Goal: Task Accomplishment & Management: Manage account settings

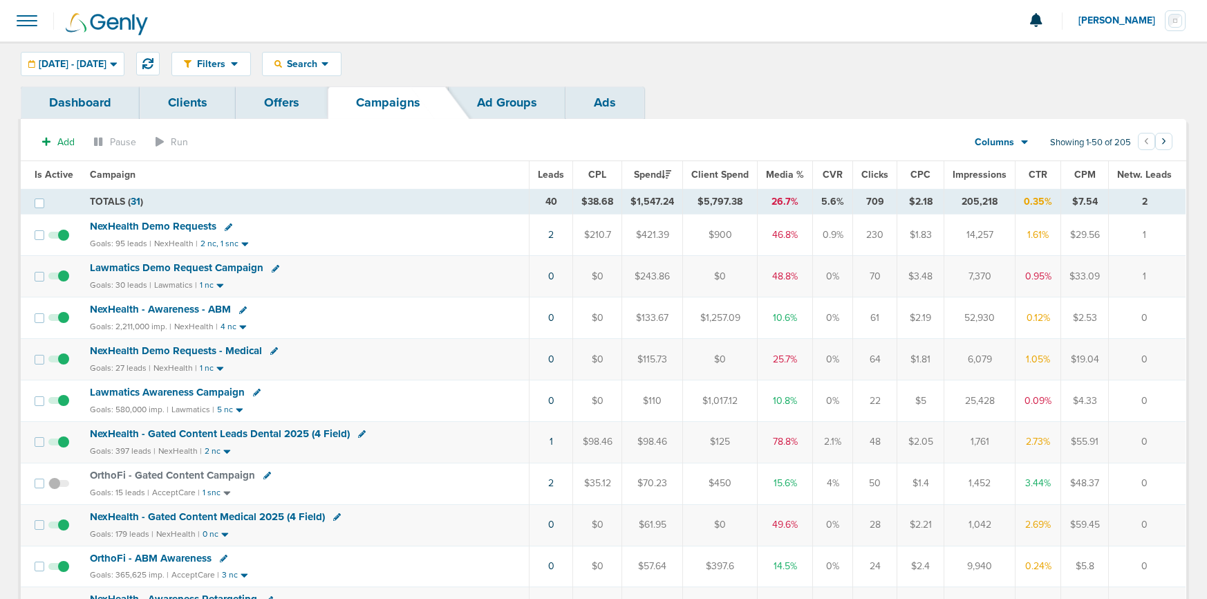
click at [169, 226] on span "NexHealth Demo Requests" at bounding box center [153, 226] width 127 height 12
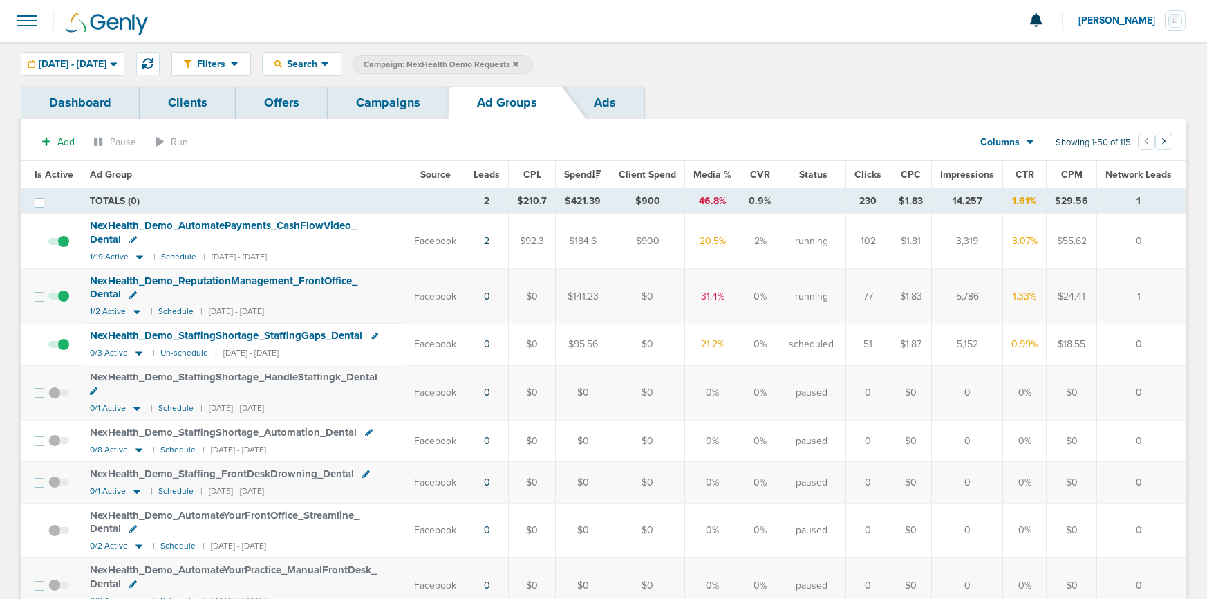
click at [61, 351] on span at bounding box center [58, 351] width 21 height 0
click at [59, 347] on input "checkbox" at bounding box center [59, 347] width 0 height 0
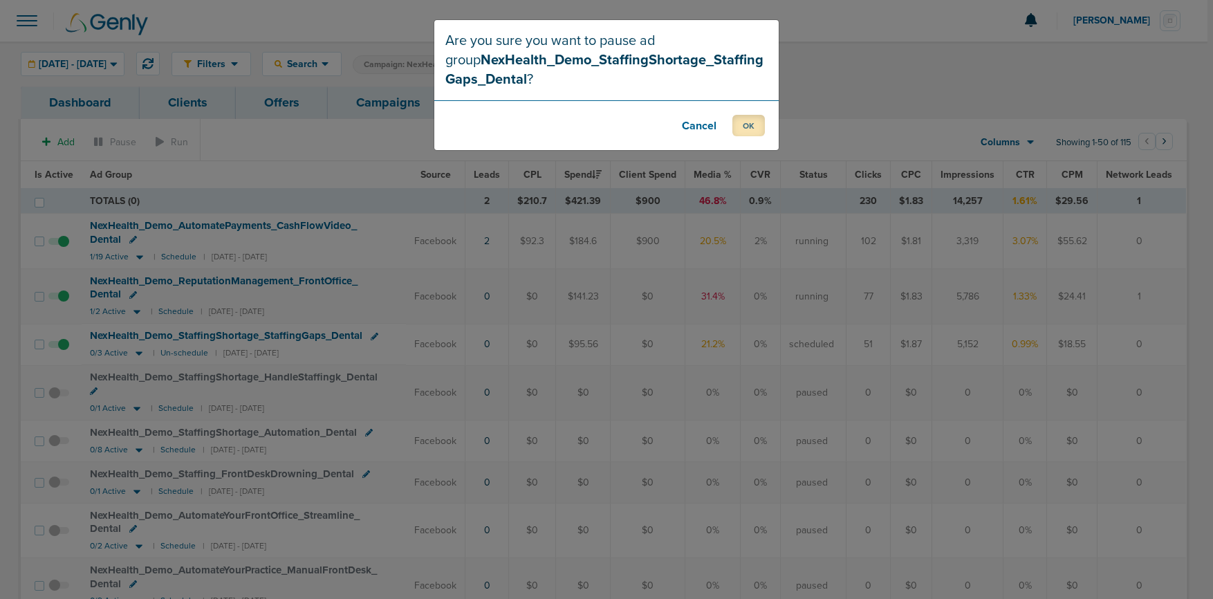
click at [749, 125] on button "OK" at bounding box center [748, 125] width 32 height 21
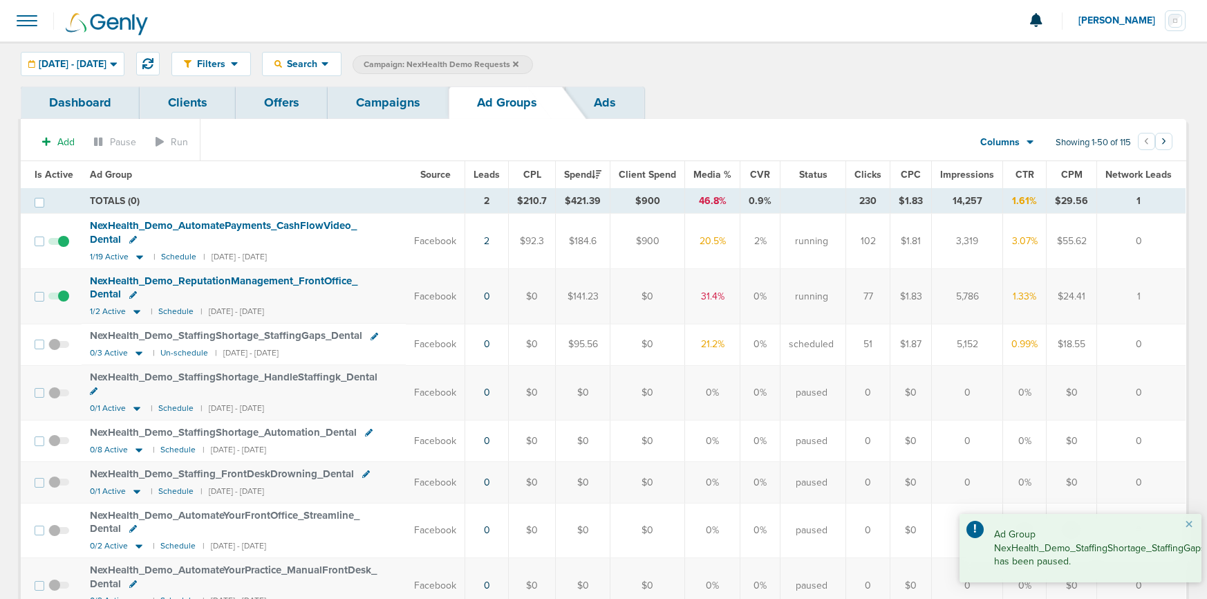
click at [62, 303] on span at bounding box center [58, 303] width 21 height 0
click at [59, 299] on input "checkbox" at bounding box center [59, 299] width 0 height 0
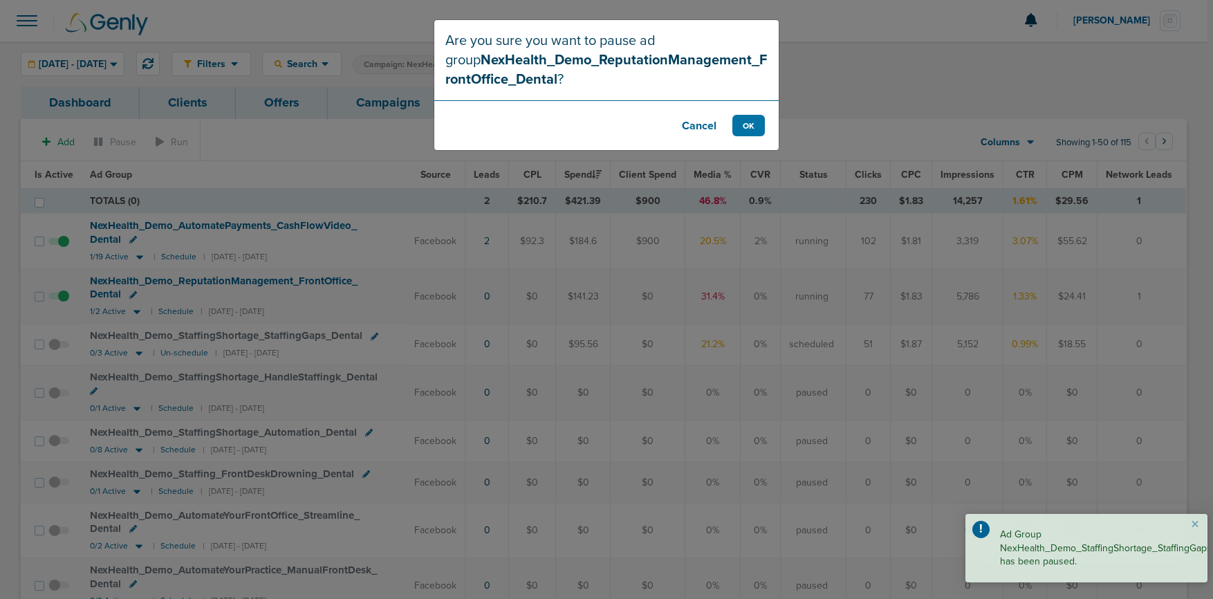
click at [689, 125] on button "Cancel" at bounding box center [698, 125] width 55 height 21
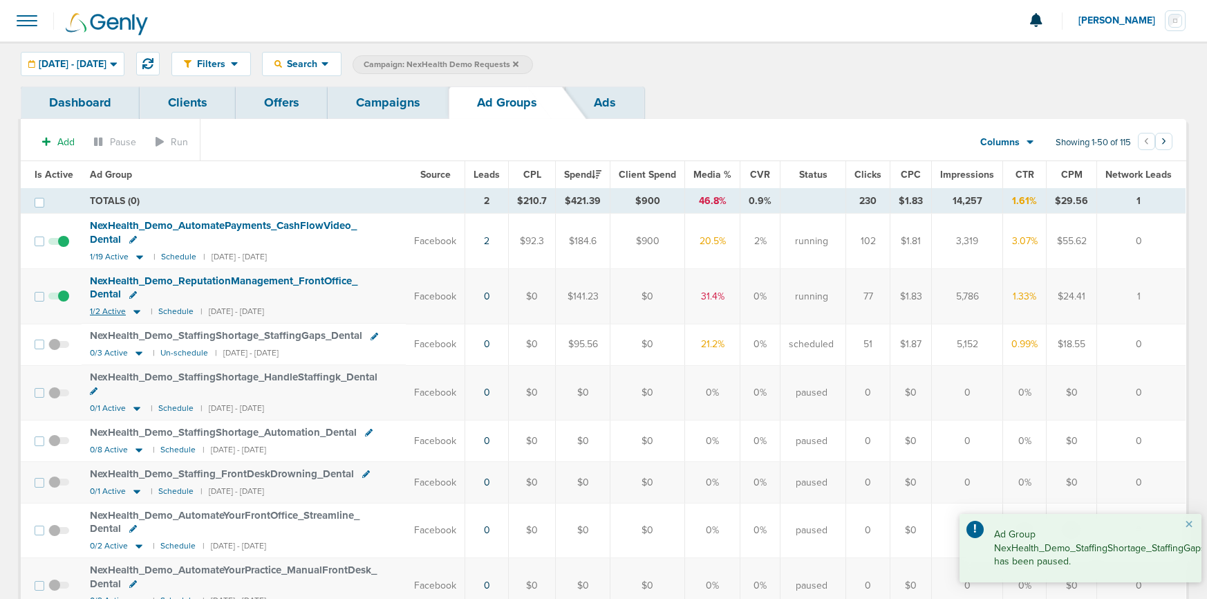
click at [133, 313] on icon at bounding box center [137, 312] width 14 height 12
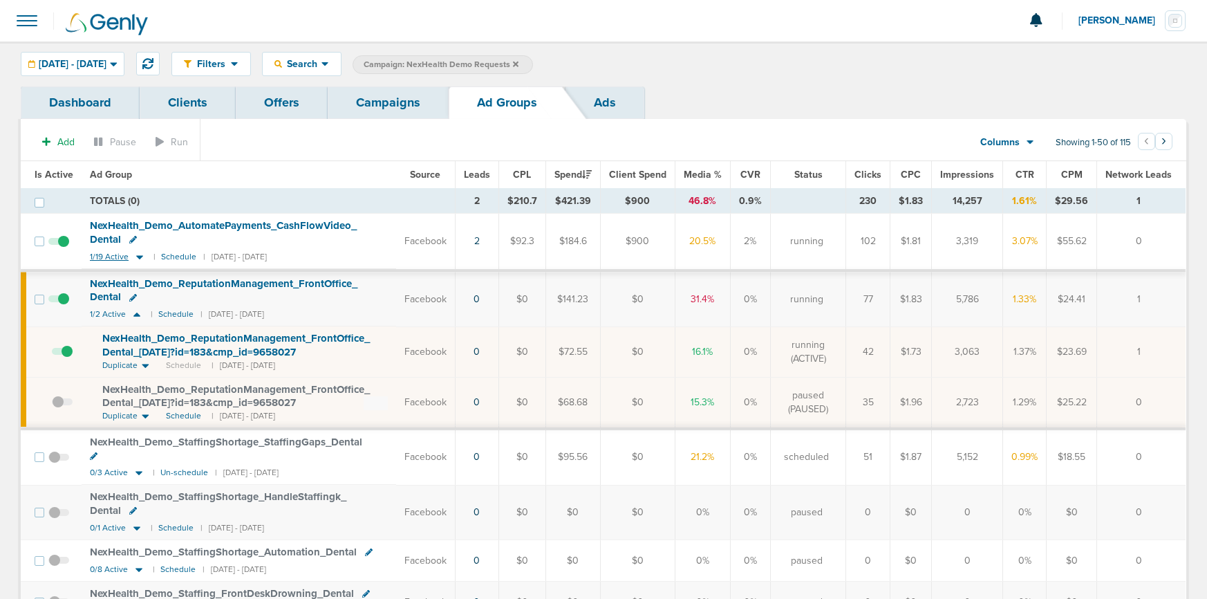
click at [140, 255] on icon at bounding box center [139, 257] width 7 height 4
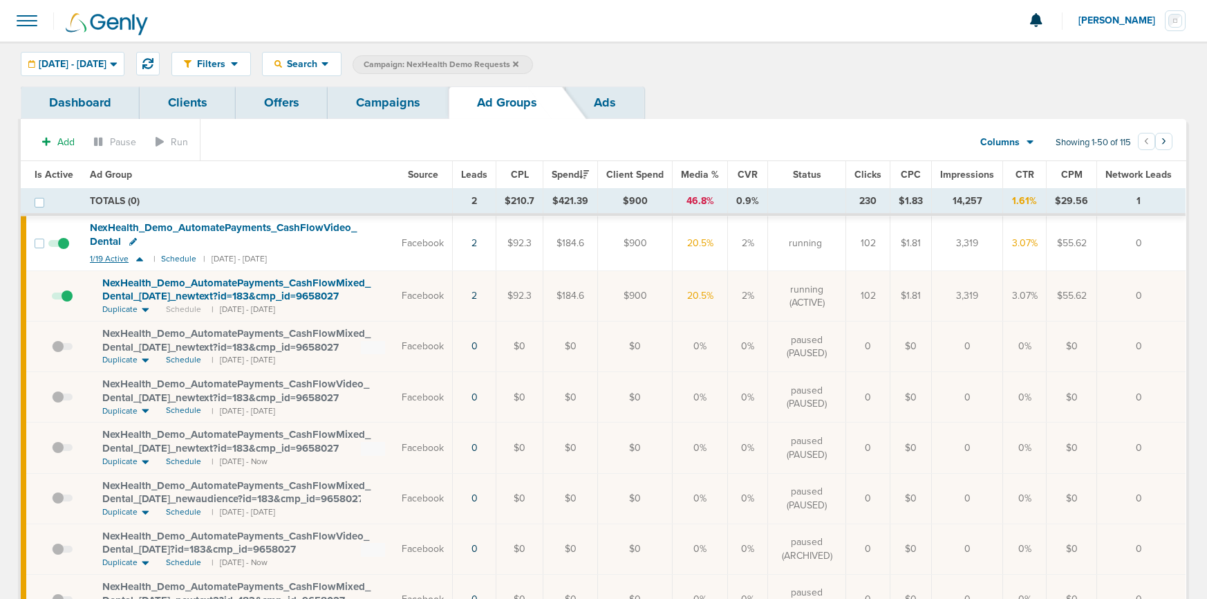
click at [140, 255] on icon at bounding box center [140, 259] width 14 height 12
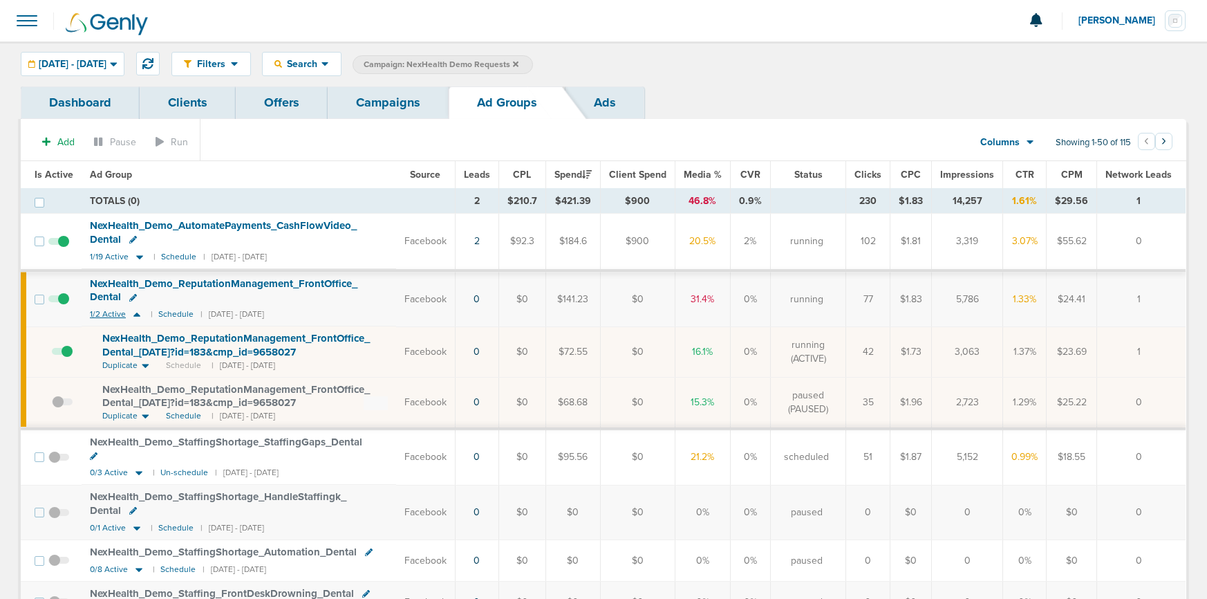
click at [135, 309] on icon at bounding box center [137, 314] width 14 height 12
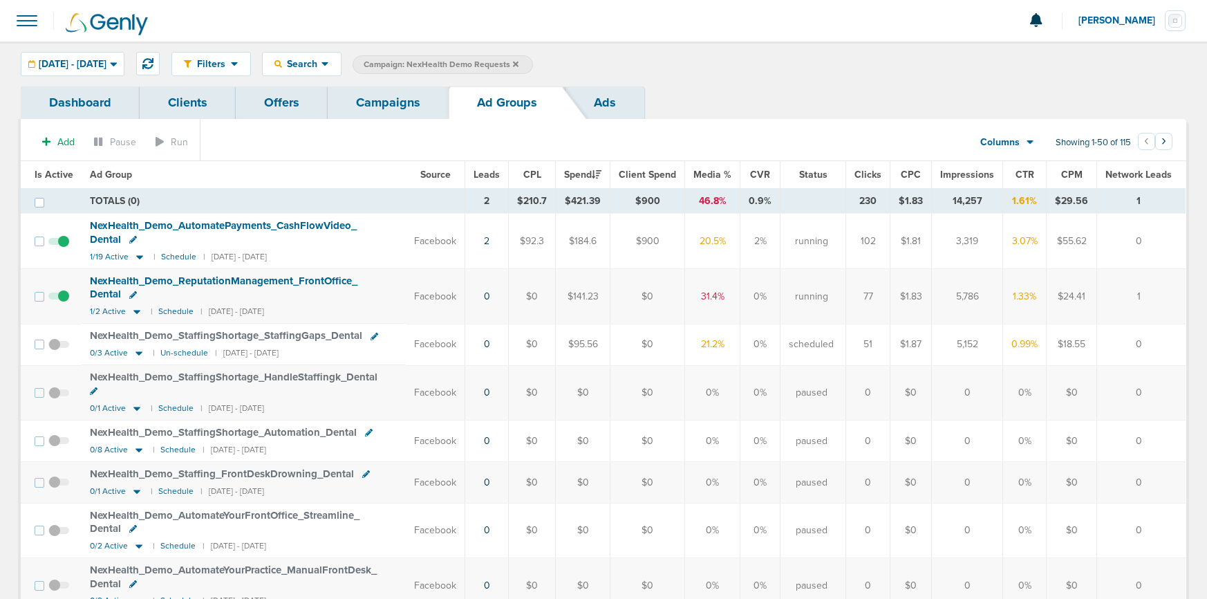
click at [398, 95] on link "Campaigns" at bounding box center [388, 102] width 121 height 32
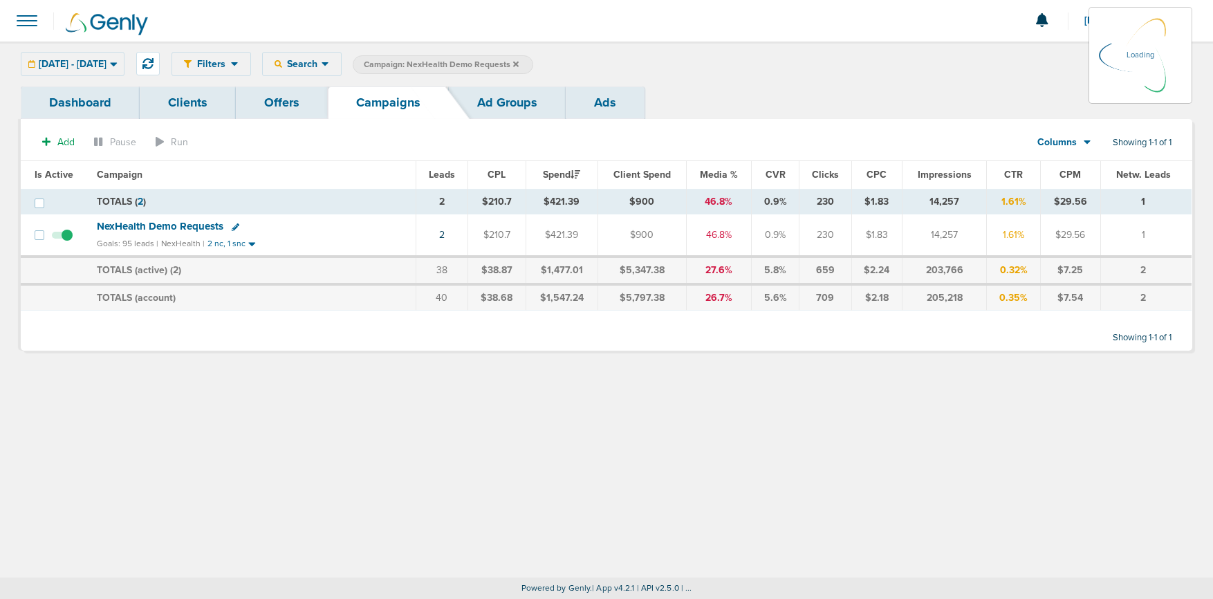
click at [519, 64] on icon at bounding box center [516, 64] width 6 height 6
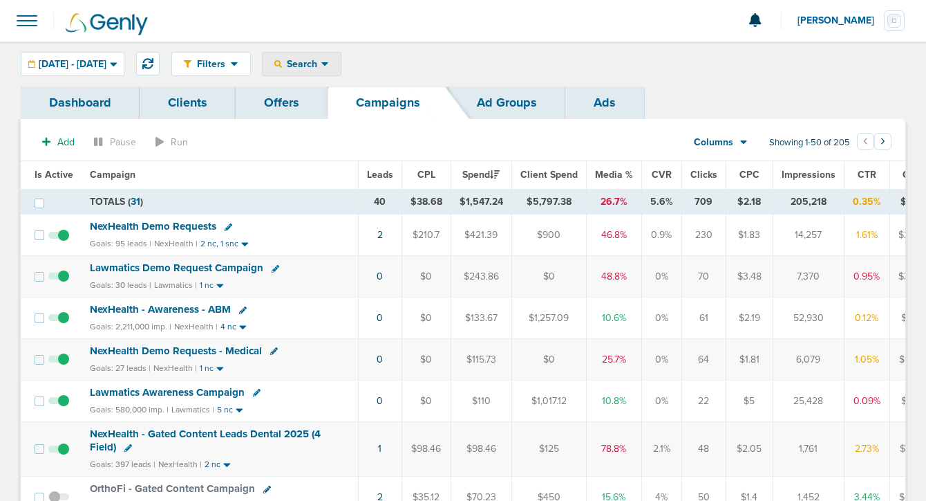
click at [322, 59] on span "Search" at bounding box center [301, 64] width 39 height 12
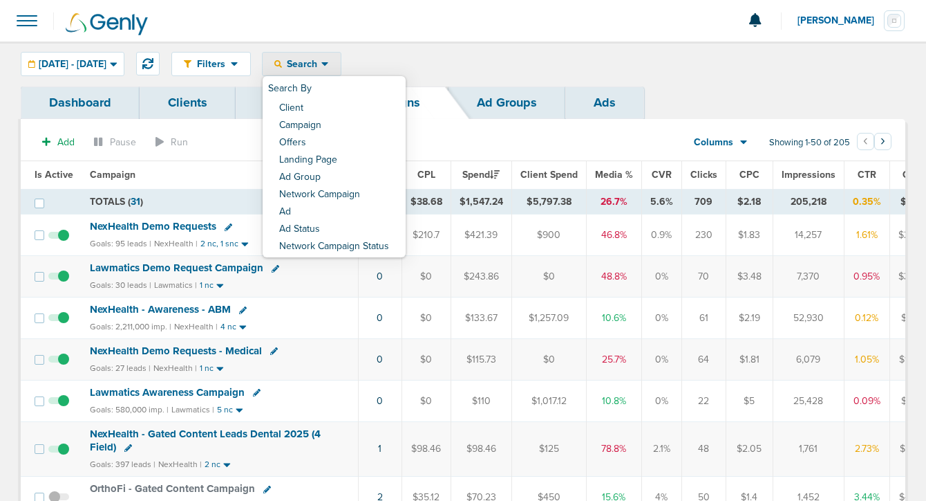
click at [355, 110] on link "Client" at bounding box center [334, 108] width 143 height 17
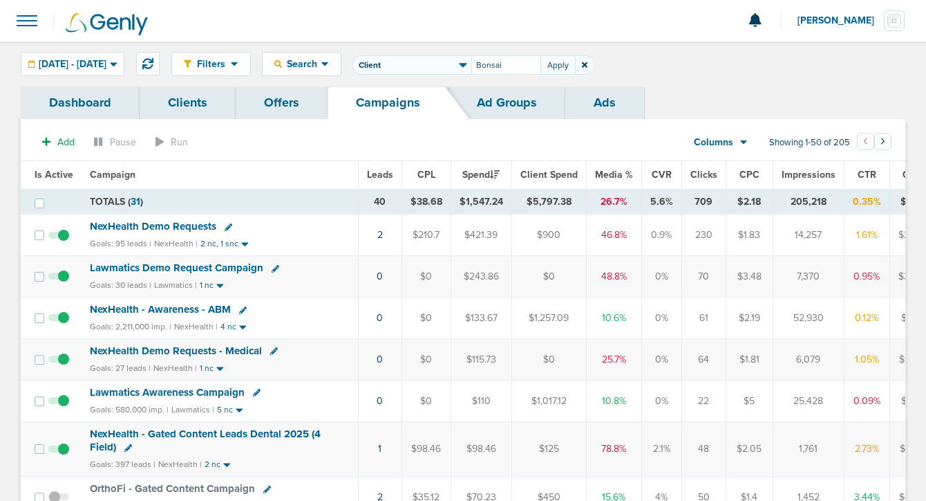
type input "Bonsai"
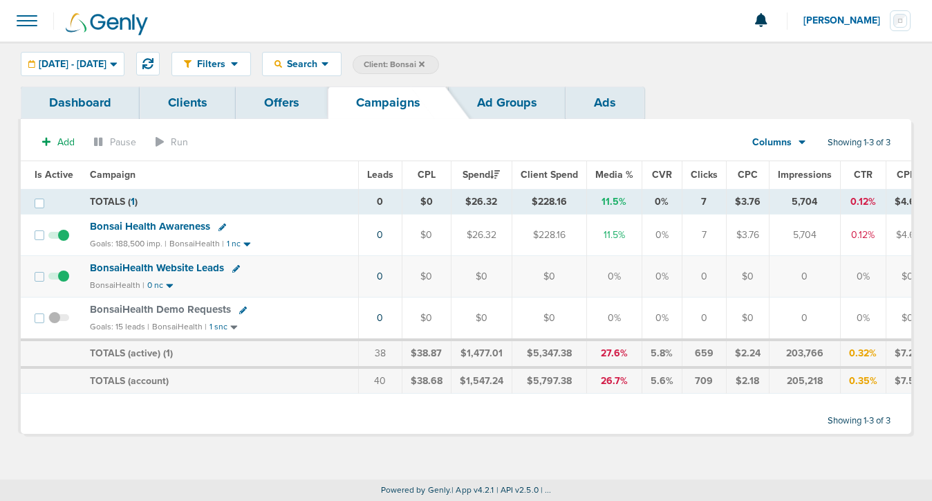
click at [218, 231] on link at bounding box center [222, 227] width 8 height 10
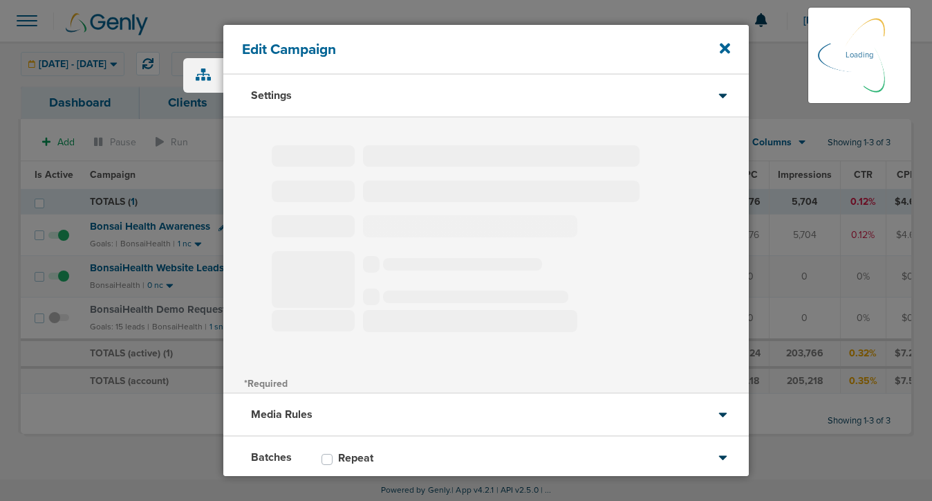
type input "Bonsai Health Awareness"
select select "Awareness"
radio input "true"
select select "readOnly"
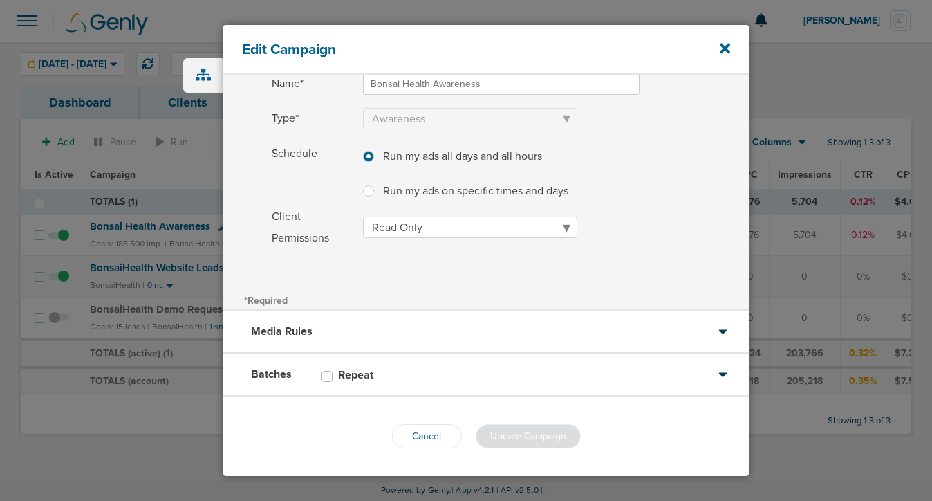
click at [403, 378] on div "Batches Repeat" at bounding box center [485, 374] width 525 height 43
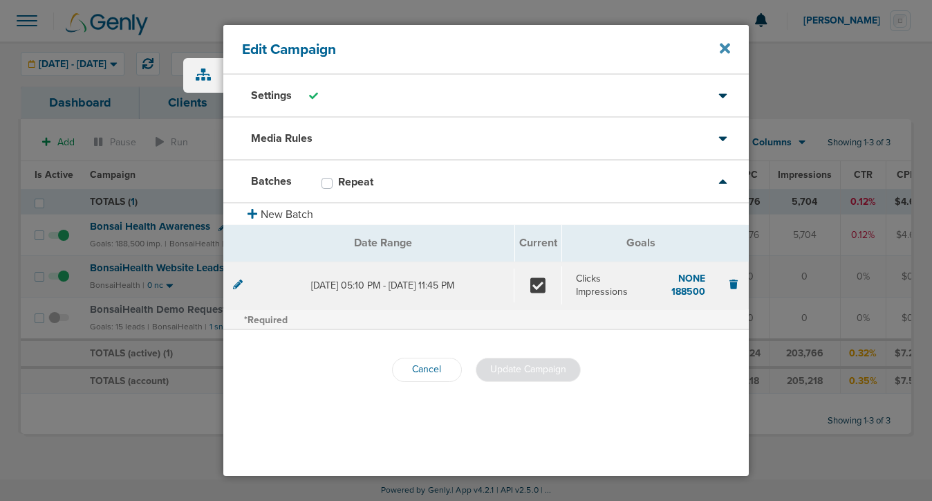
click at [723, 53] on icon at bounding box center [725, 48] width 10 height 15
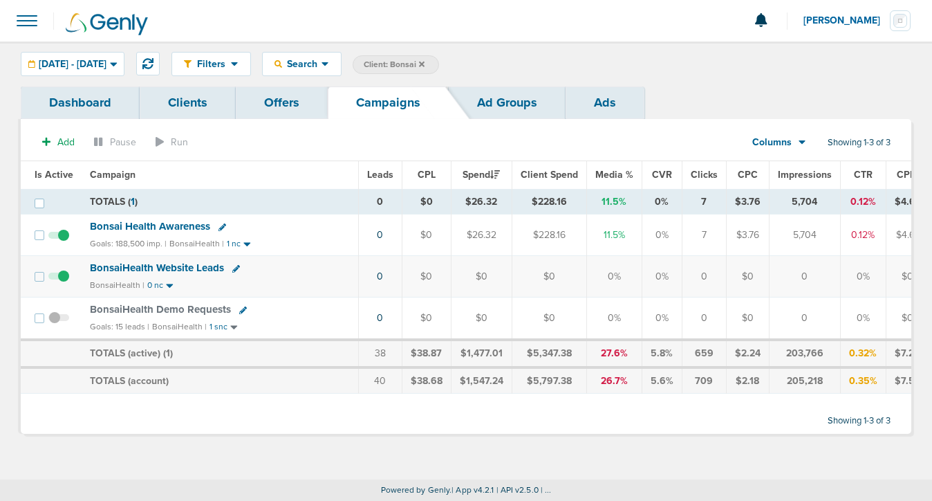
click at [137, 230] on span "Bonsai Health Awareness" at bounding box center [150, 226] width 120 height 12
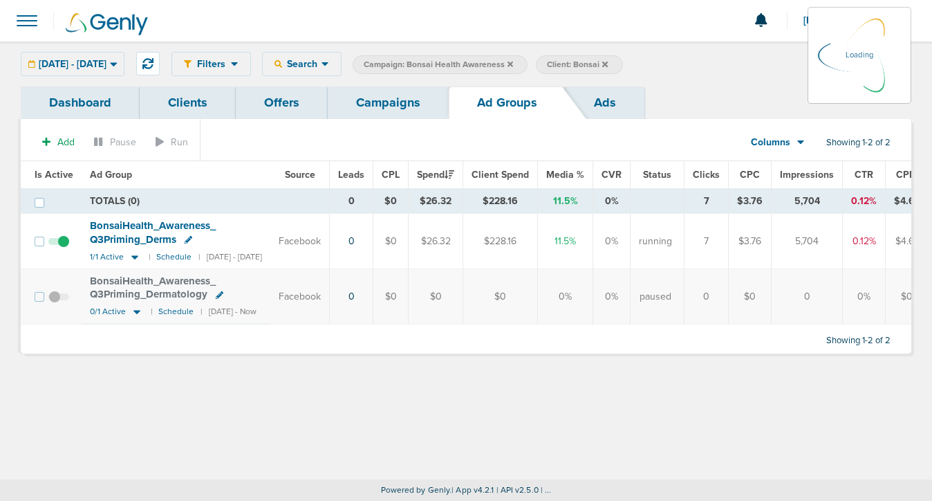
click at [185, 241] on icon at bounding box center [189, 240] width 8 height 8
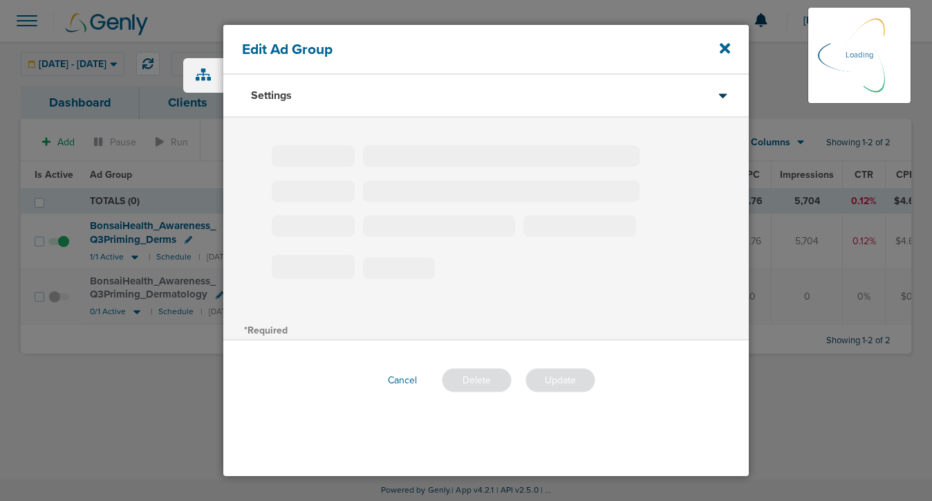
type input "BonsaiHealth_Awareness_Q3Priming_Derms"
type input "20"
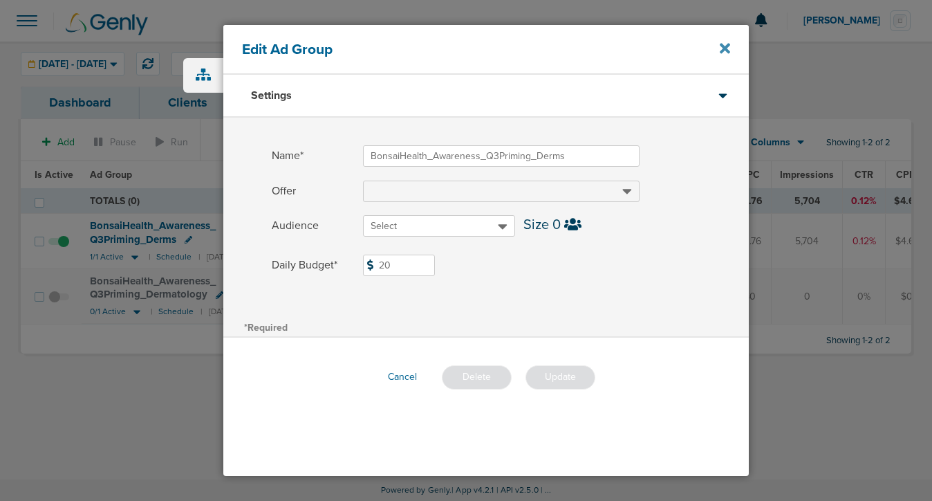
click at [725, 50] on icon at bounding box center [725, 48] width 10 height 10
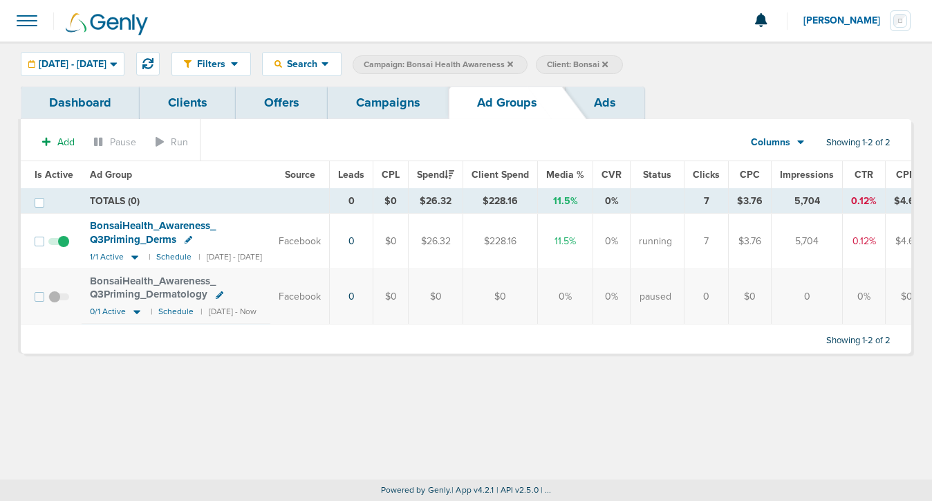
click at [388, 104] on link "Campaigns" at bounding box center [388, 102] width 121 height 32
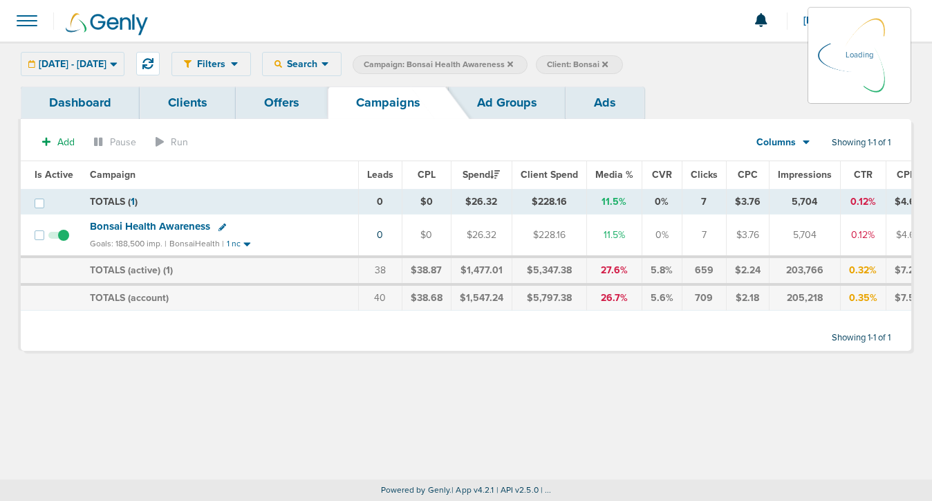
click at [513, 63] on icon at bounding box center [510, 64] width 6 height 6
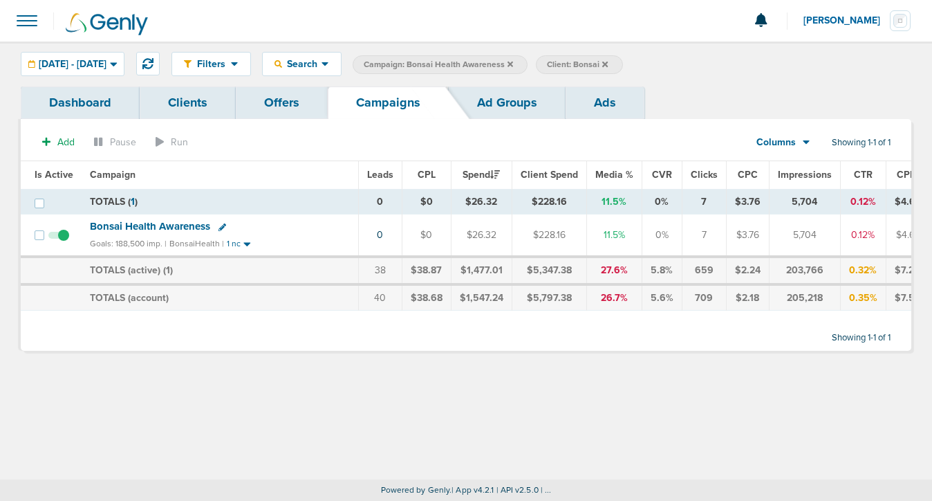
click at [513, 63] on icon at bounding box center [510, 64] width 6 height 8
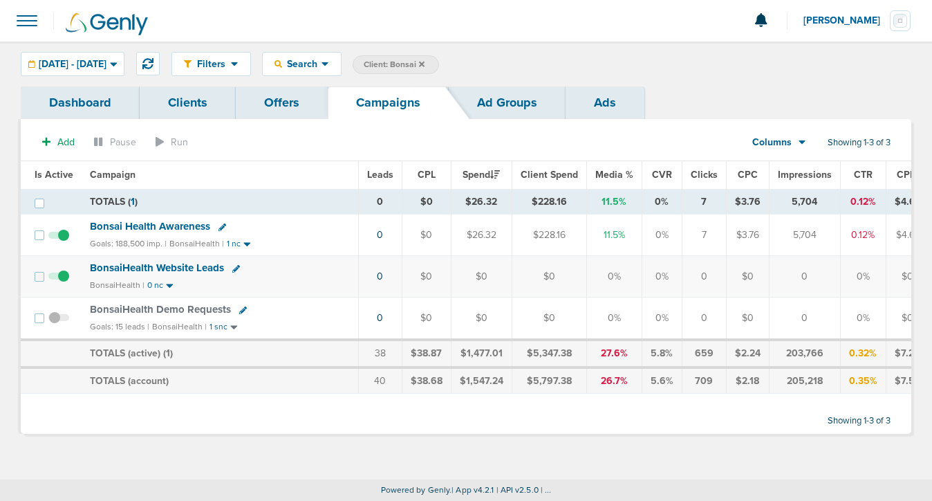
click at [425, 63] on icon at bounding box center [422, 64] width 6 height 6
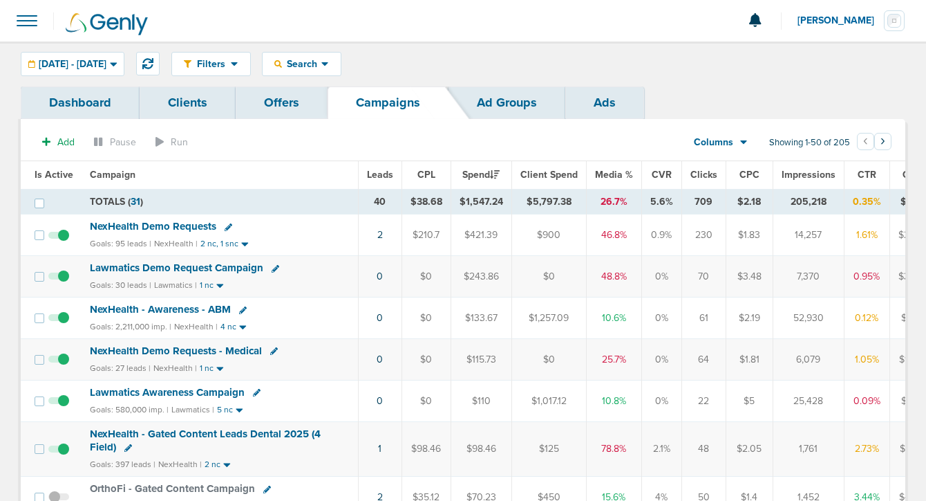
click at [203, 349] on span "NexHealth Demo Requests - Medical" at bounding box center [176, 350] width 172 height 12
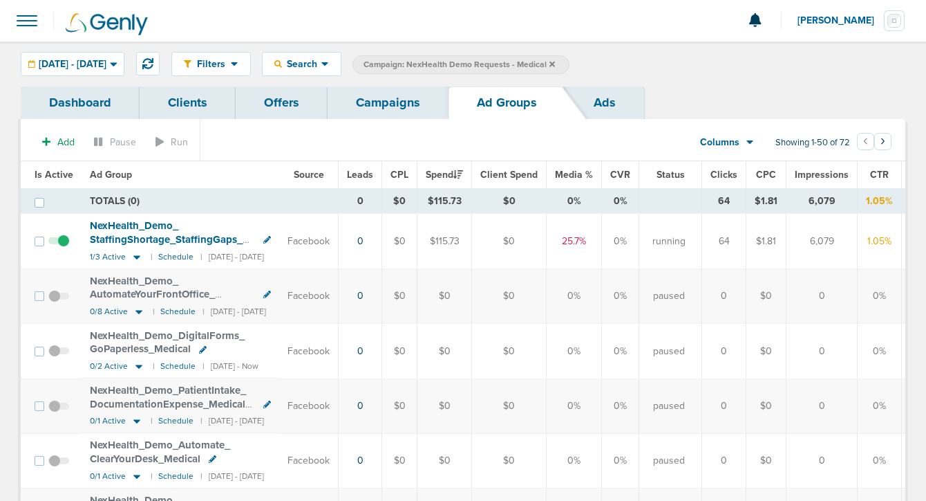
click at [380, 109] on link "Campaigns" at bounding box center [388, 102] width 121 height 32
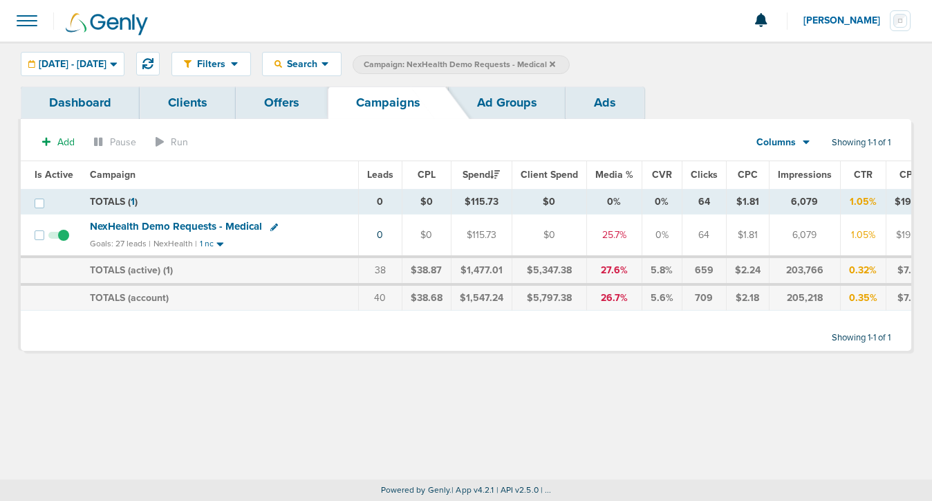
click at [555, 62] on icon at bounding box center [553, 64] width 6 height 6
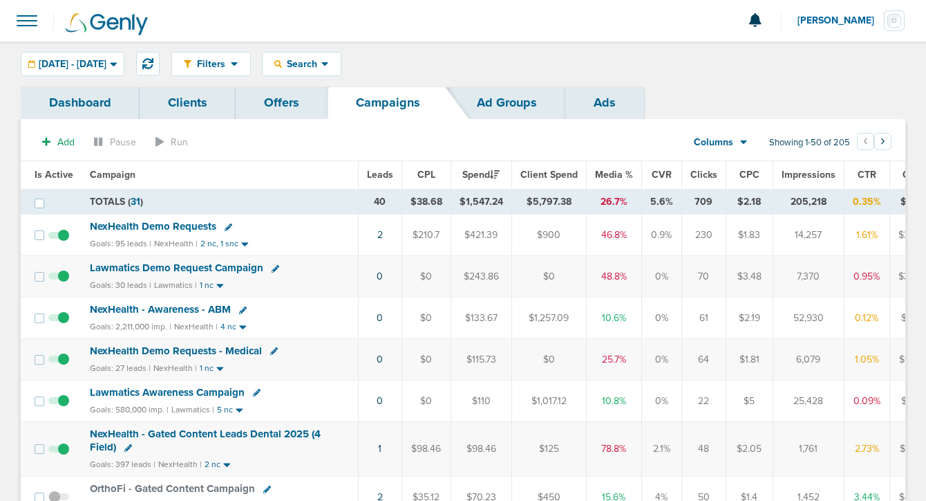
click at [239, 261] on span "Lawmatics Demo Request Campaign" at bounding box center [177, 267] width 174 height 12
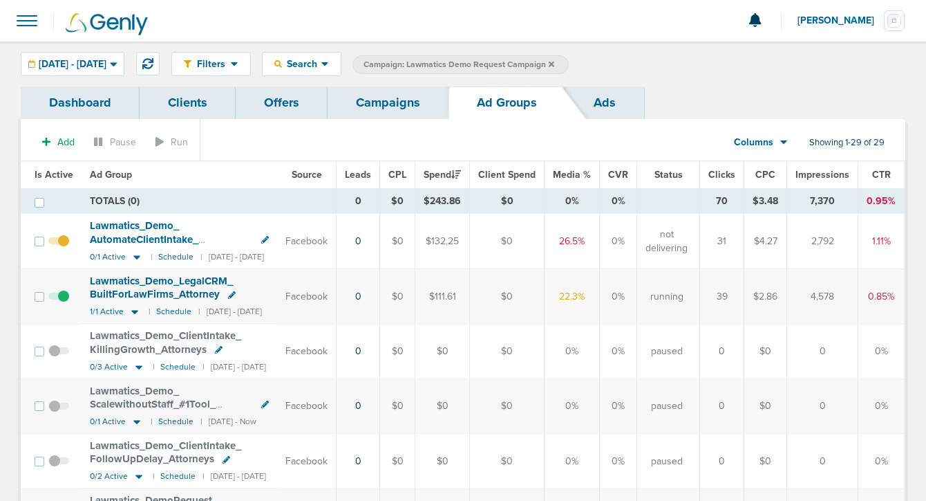
click at [389, 105] on link "Campaigns" at bounding box center [388, 102] width 121 height 32
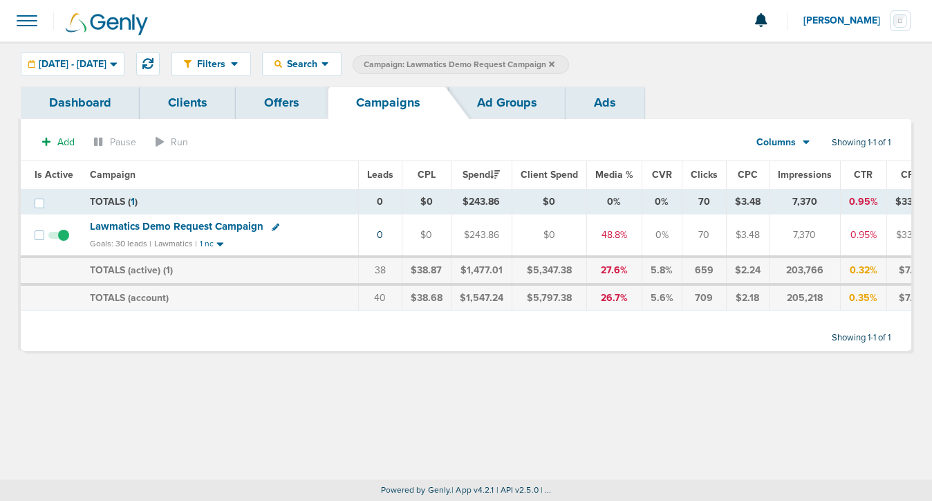
click at [272, 224] on icon at bounding box center [276, 227] width 8 height 8
select select
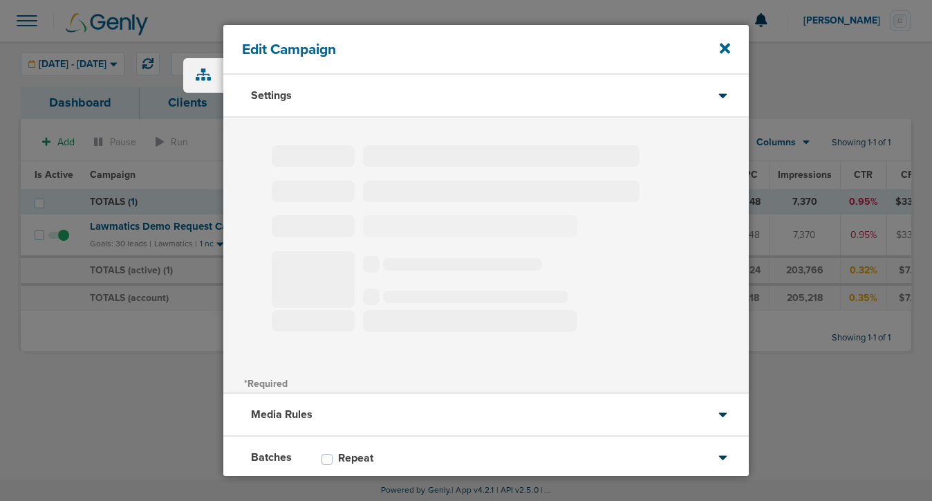
type input "Lawmatics Demo Request Campaign"
select select "Leads"
radio input "true"
select select "readWrite"
select select "1"
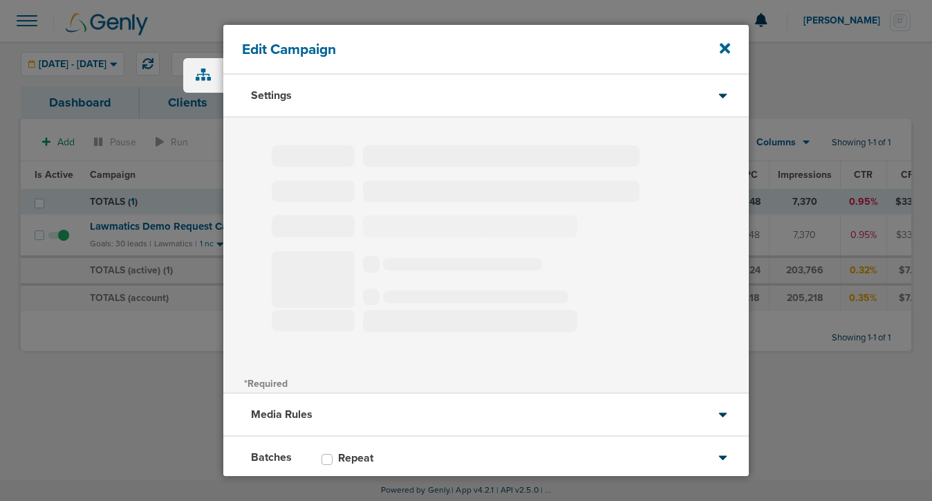
select select "1"
select select "2"
select select "3"
select select "4"
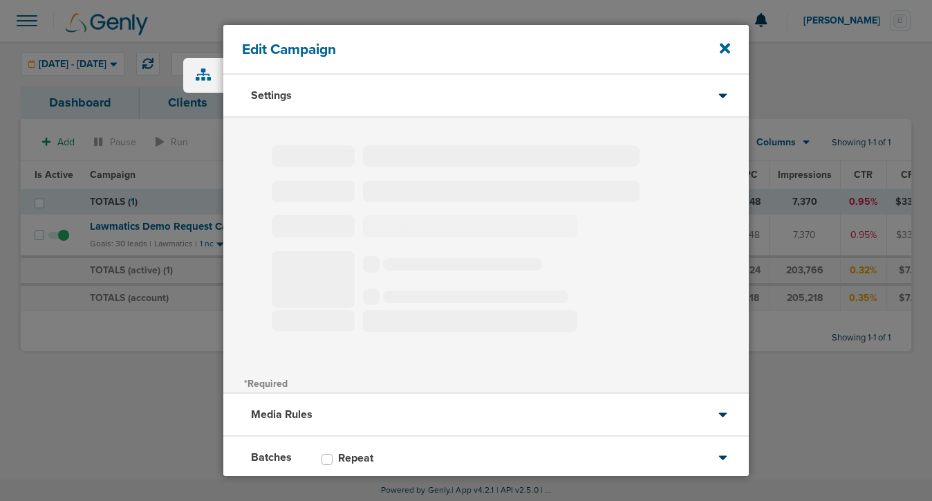
select select "6"
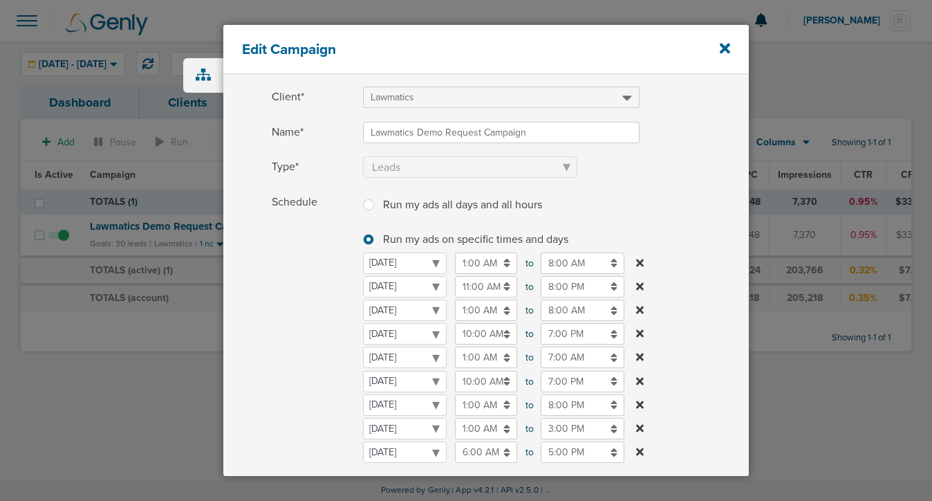
scroll to position [66, 0]
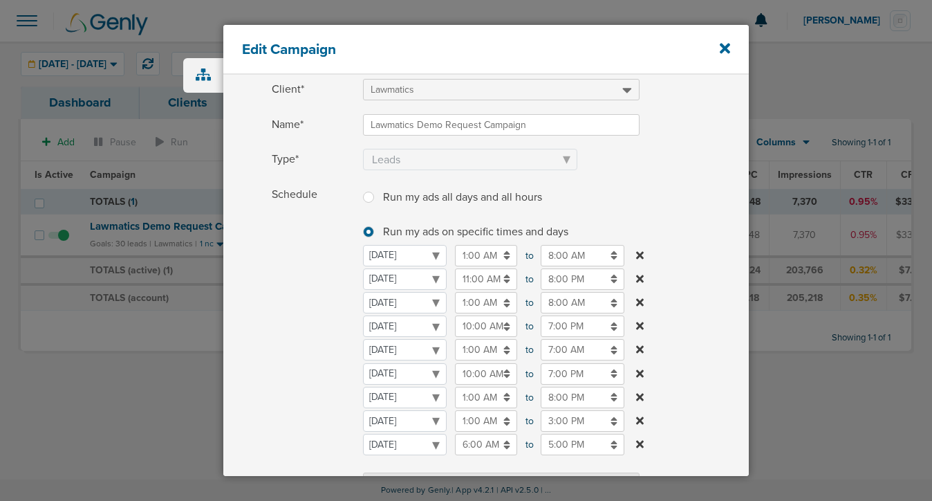
click at [563, 277] on input "8:00 PM" at bounding box center [583, 278] width 84 height 21
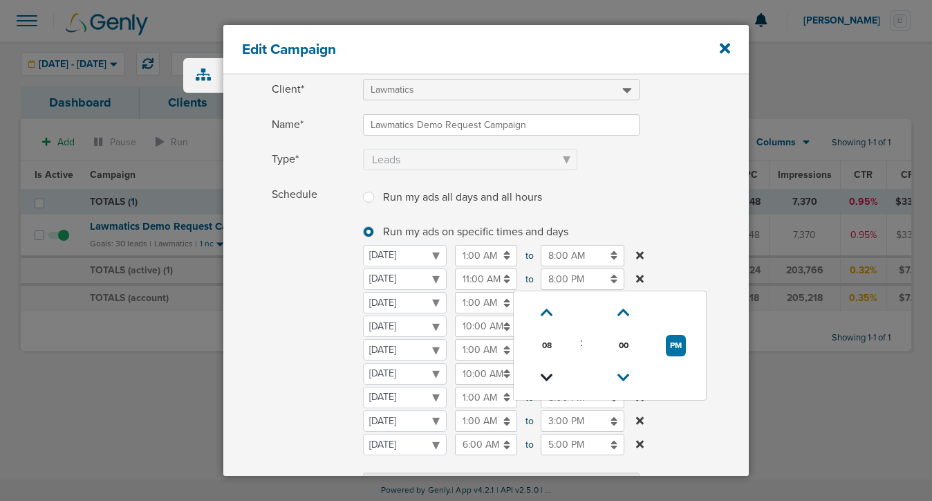
click at [548, 373] on icon at bounding box center [547, 377] width 12 height 8
type input "4:00 PM"
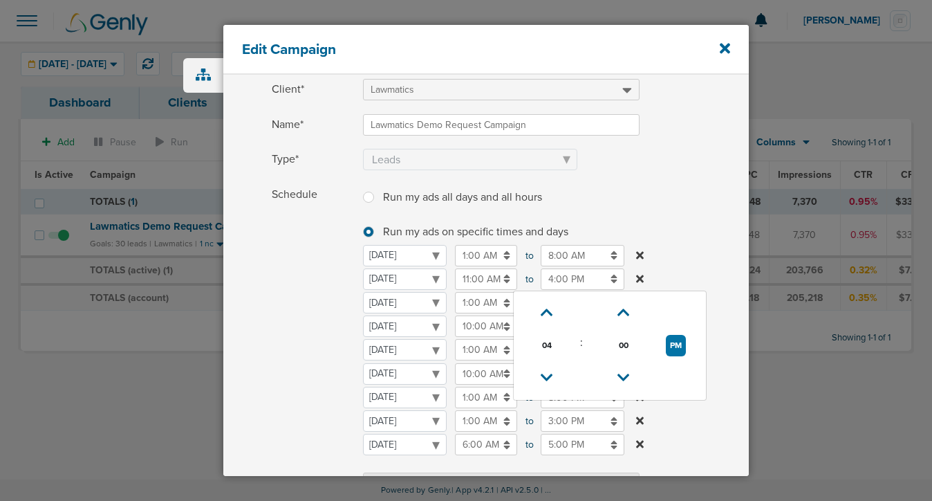
click at [297, 356] on span "Schedule" at bounding box center [313, 340] width 83 height 313
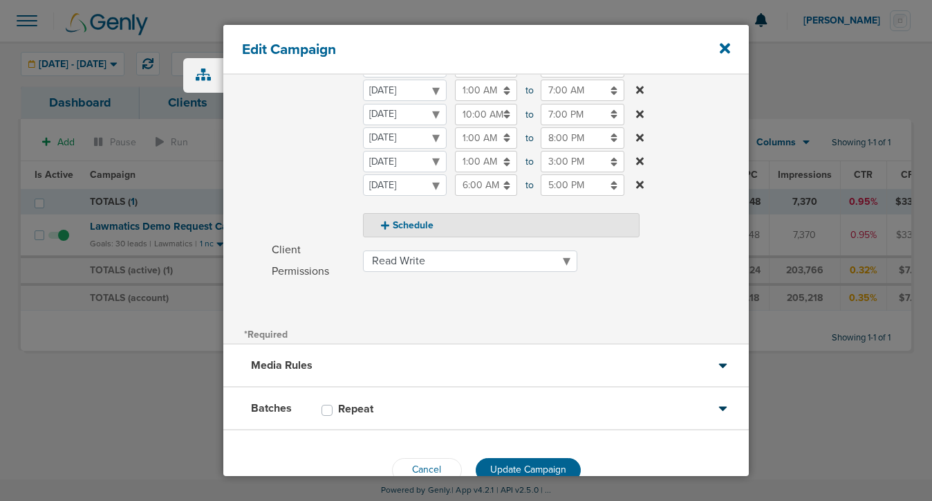
scroll to position [360, 0]
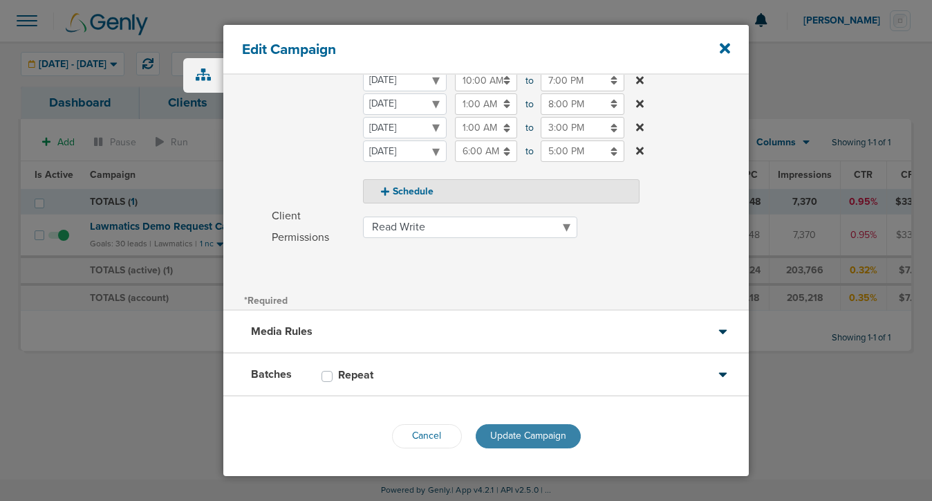
click at [544, 431] on span "Update Campaign" at bounding box center [528, 435] width 76 height 12
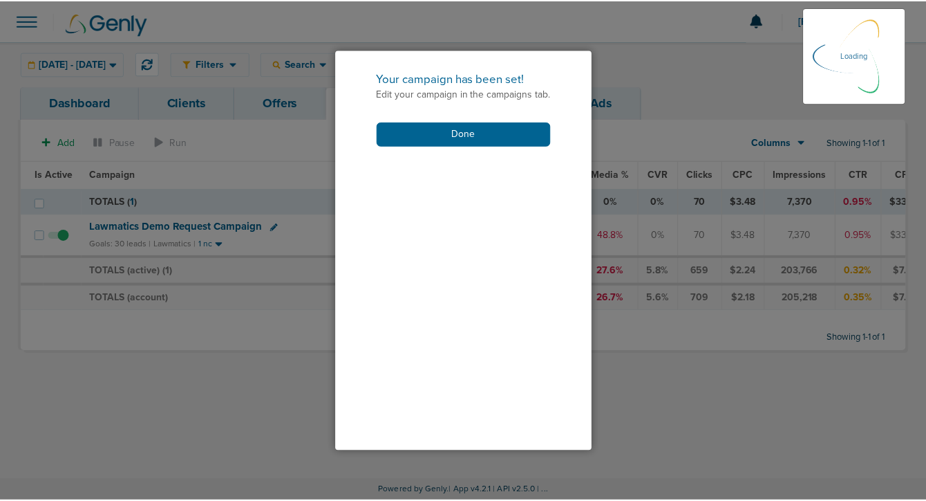
scroll to position [315, 0]
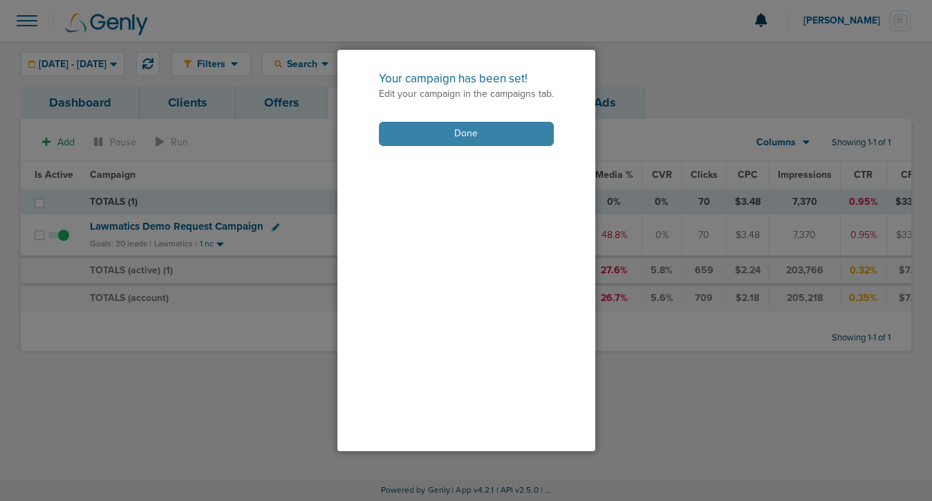
click at [502, 133] on button "Done" at bounding box center [466, 134] width 175 height 24
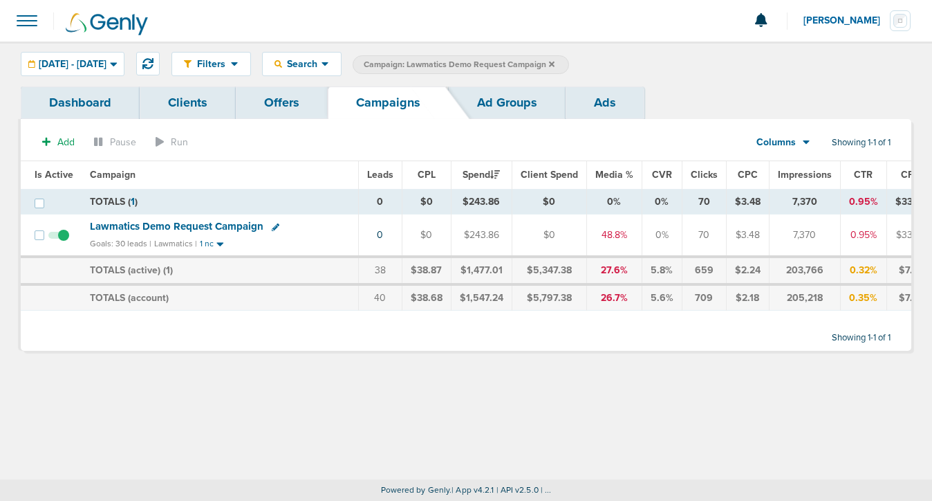
click at [555, 60] on icon at bounding box center [552, 64] width 6 height 8
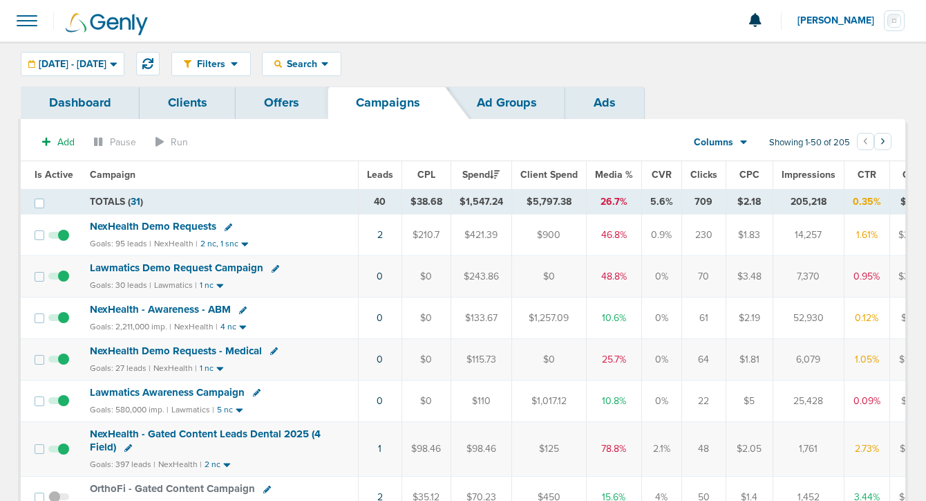
click at [205, 270] on span "Lawmatics Demo Request Campaign" at bounding box center [177, 267] width 174 height 12
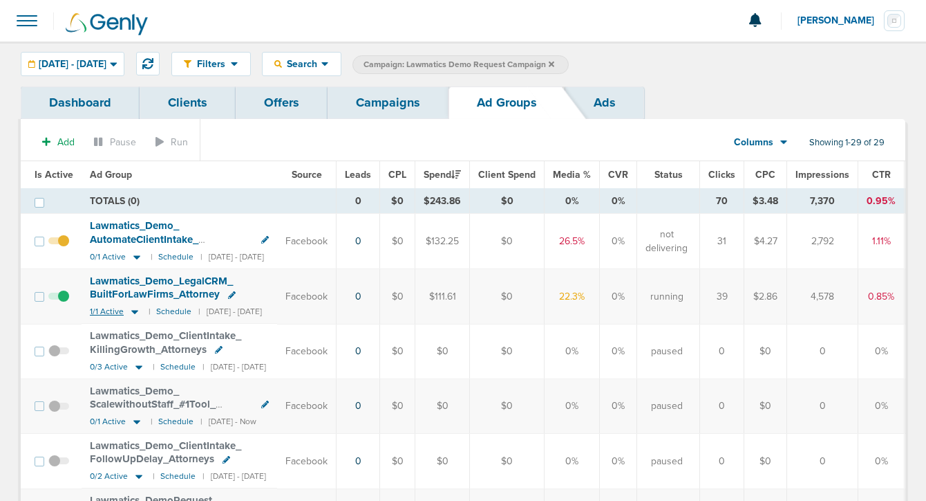
click at [135, 312] on icon at bounding box center [135, 312] width 14 height 12
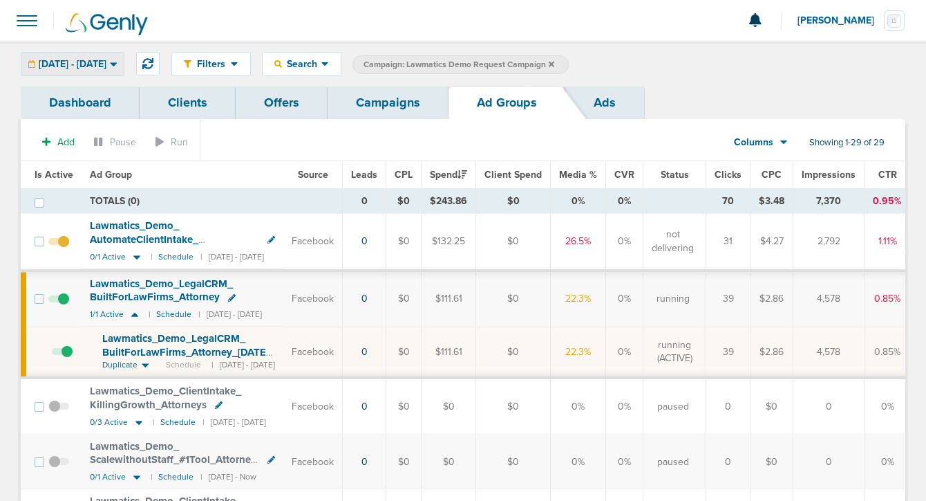
click at [82, 63] on span "[DATE] - [DATE]" at bounding box center [73, 64] width 68 height 10
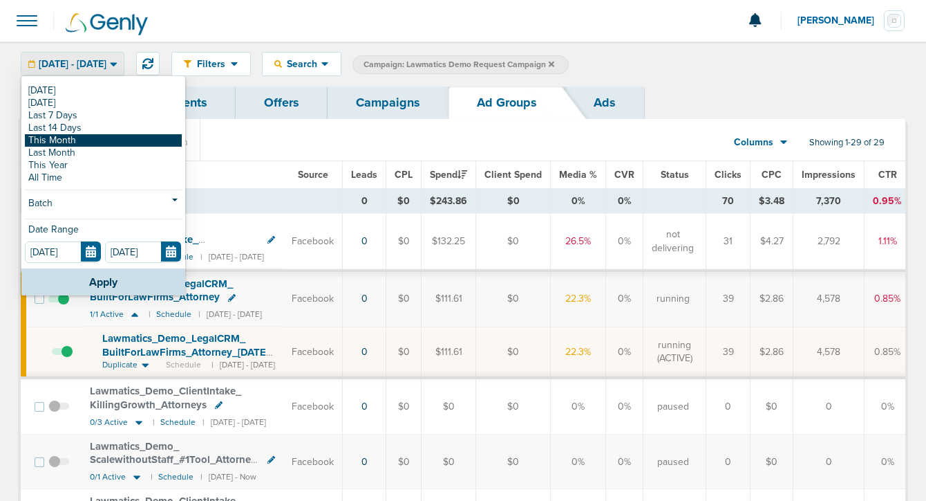
click at [74, 140] on link "This Month" at bounding box center [103, 140] width 157 height 12
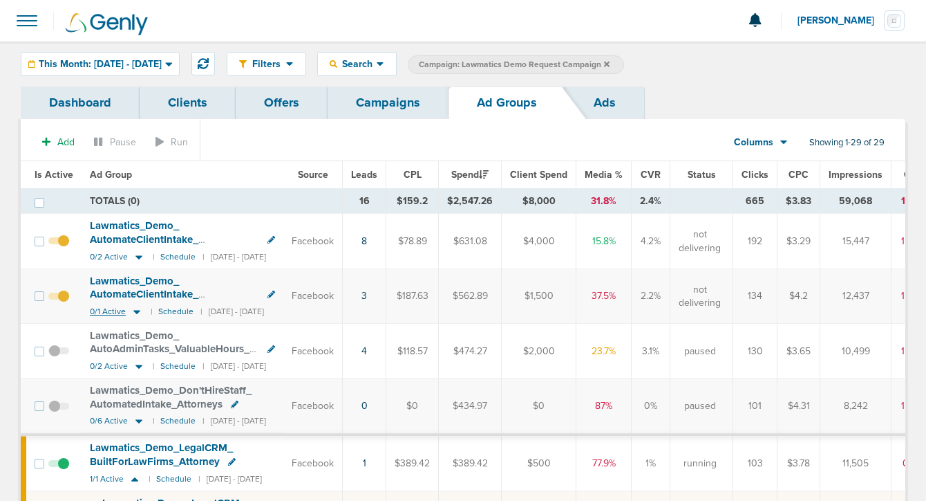
click at [138, 310] on icon at bounding box center [137, 312] width 14 height 12
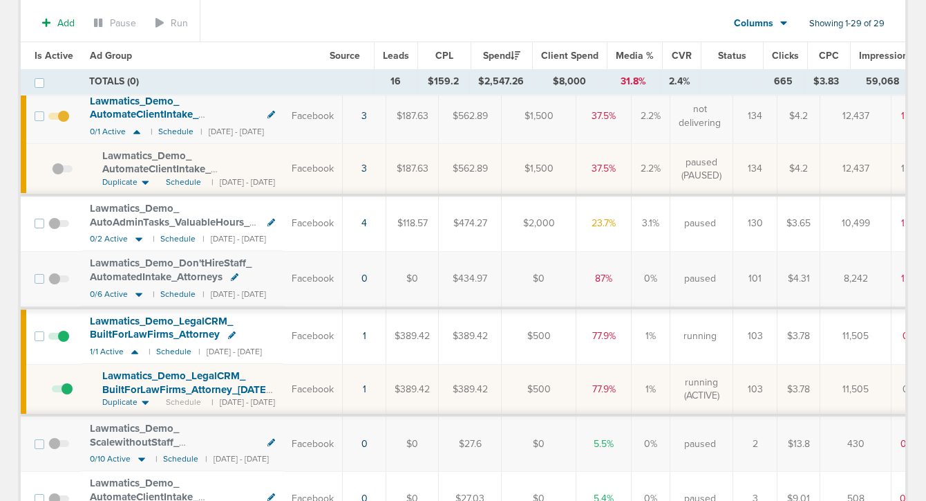
scroll to position [187, 0]
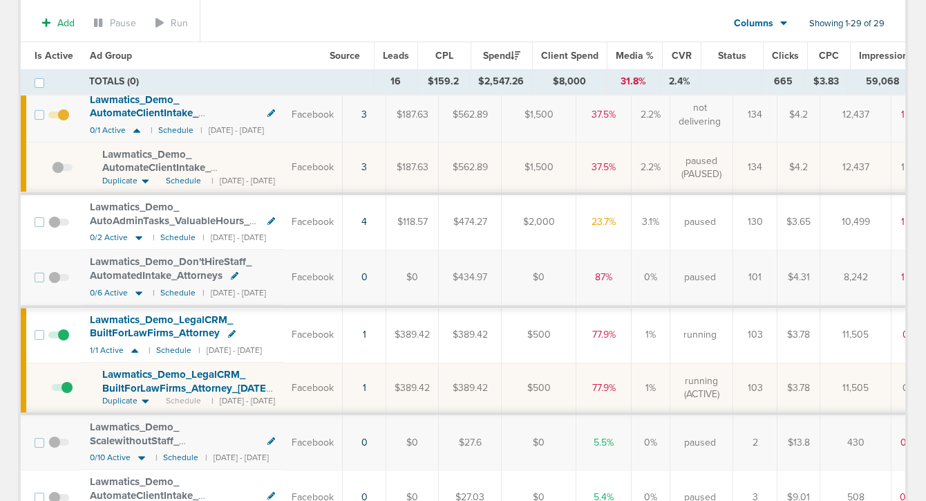
click at [64, 394] on span at bounding box center [62, 394] width 21 height 0
click at [52, 391] on input "checkbox" at bounding box center [52, 391] width 0 height 0
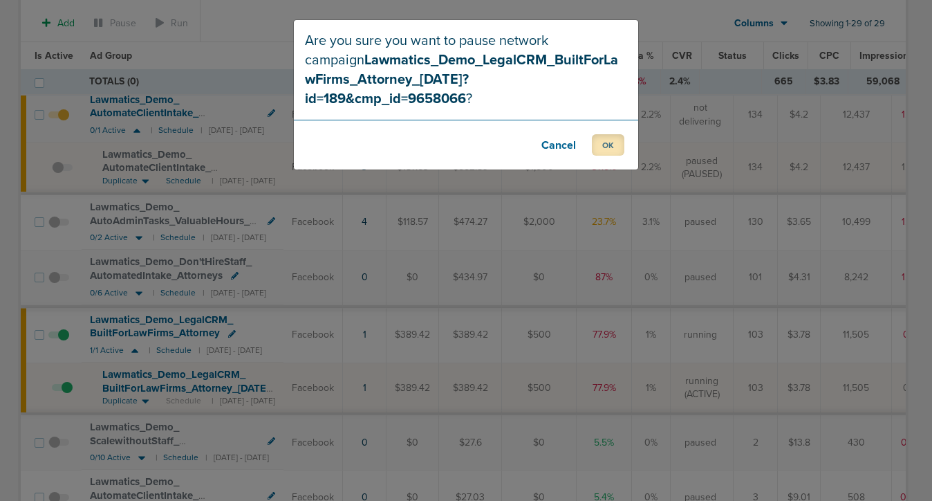
click at [613, 134] on button "OK" at bounding box center [608, 144] width 32 height 21
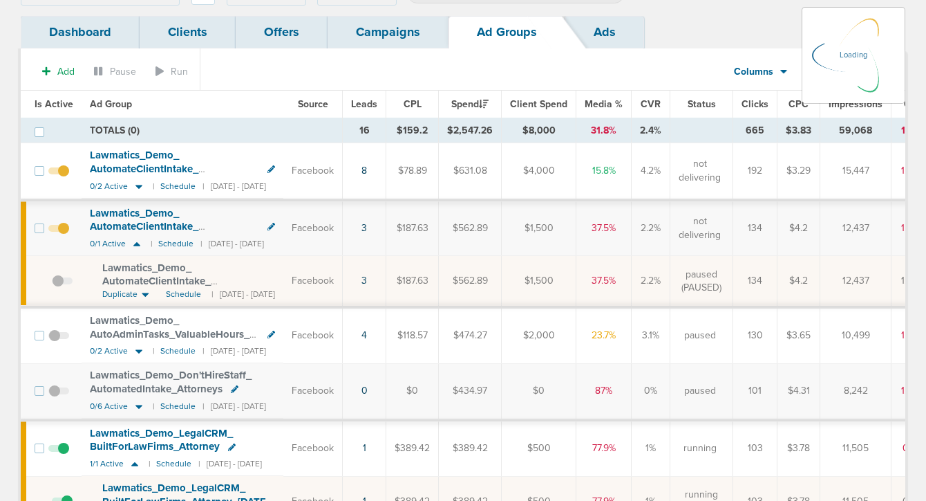
scroll to position [68, 0]
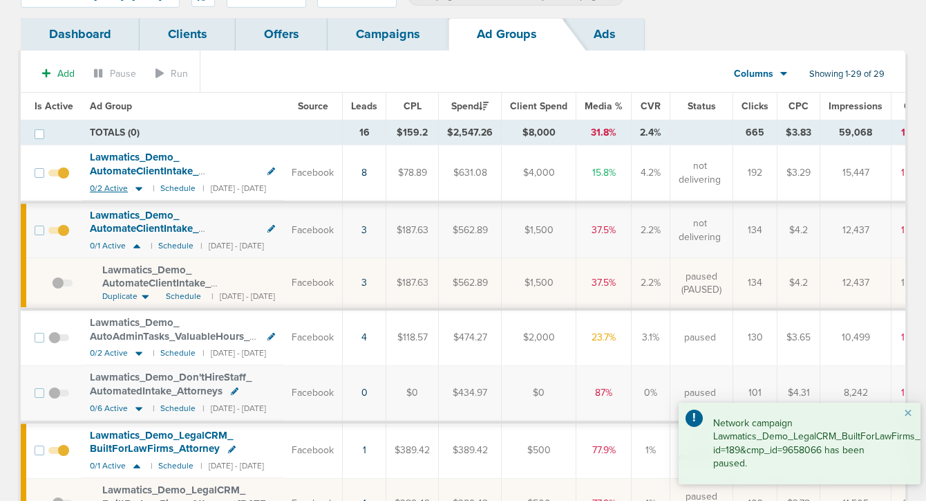
click at [142, 185] on icon at bounding box center [139, 189] width 14 height 12
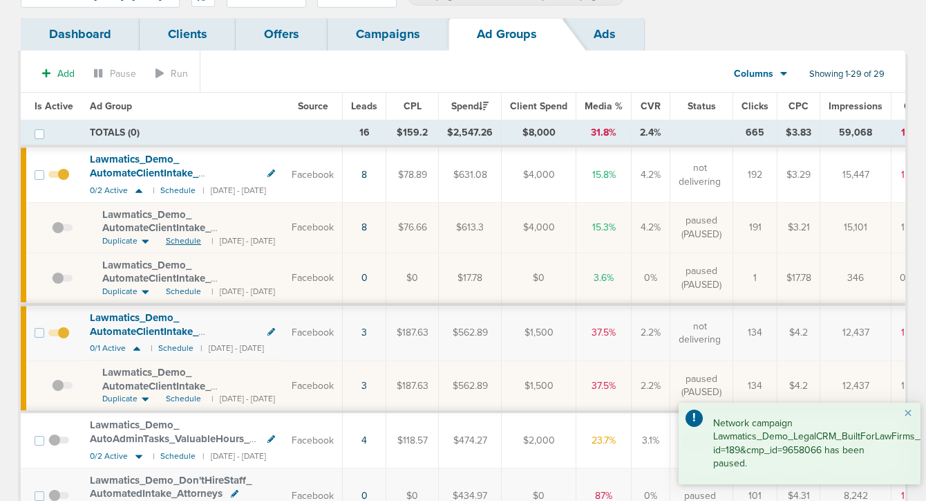
click at [181, 241] on span "Schedule" at bounding box center [183, 241] width 35 height 12
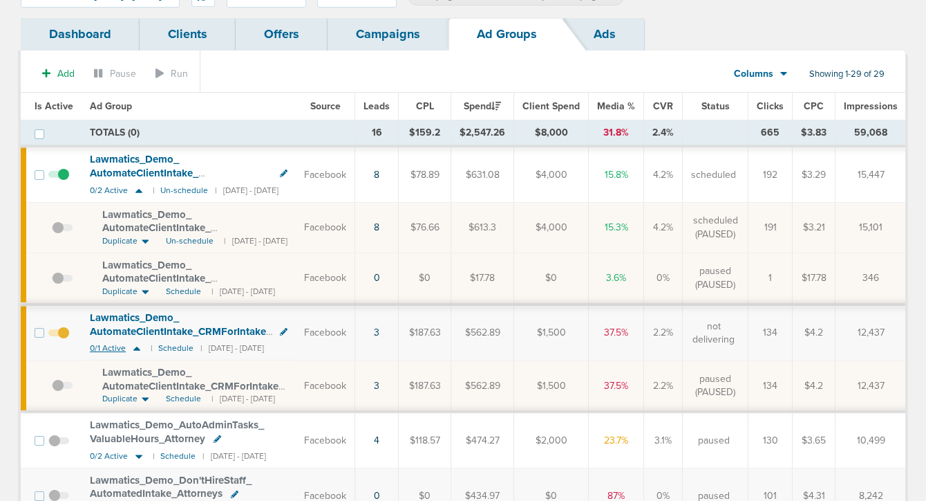
scroll to position [138, 0]
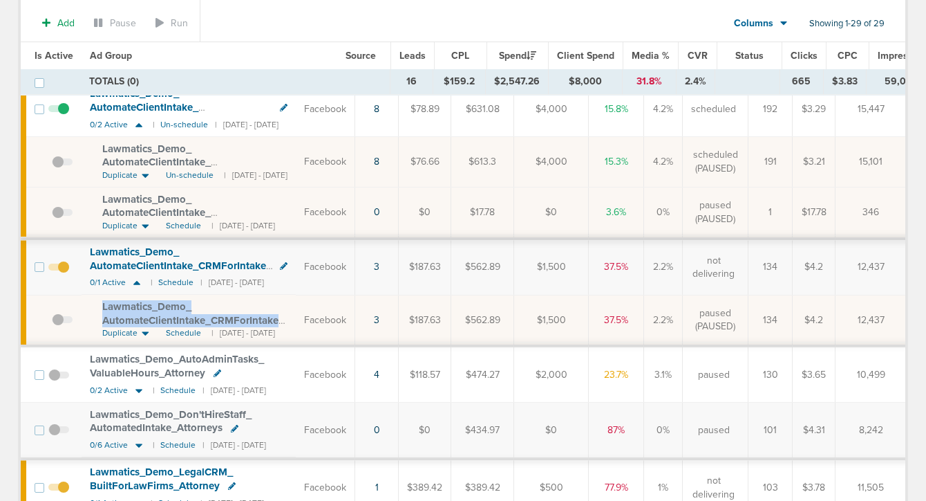
drag, startPoint x: 96, startPoint y: 303, endPoint x: 316, endPoint y: 320, distance: 220.5
click at [296, 320] on td "Lawmatics_ Demo_ AutomateClientIntake_ CRMForIntake_ Attorney_ [DATE]?id=189&cm…" at bounding box center [189, 320] width 214 height 51
copy span "Lawmatics_ Demo_ AutomateClientIntake_ CRMForIntake_ Attorney_ [DATE]?"
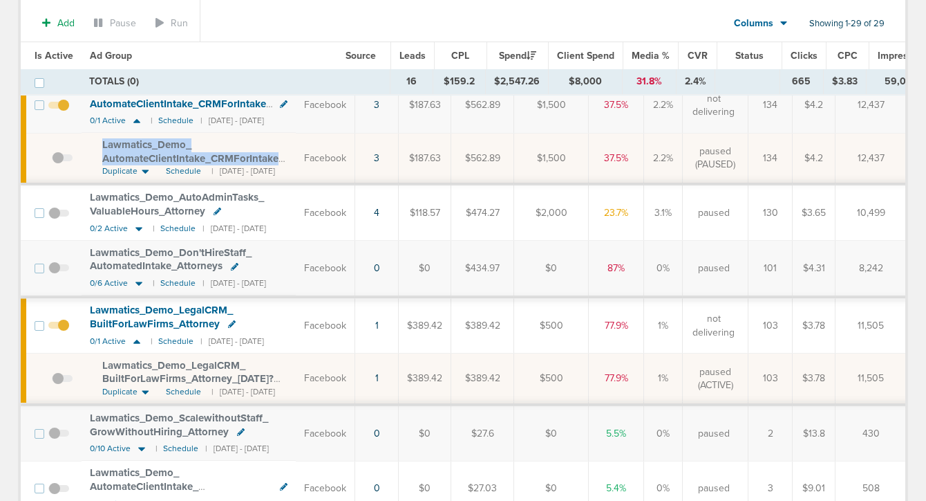
scroll to position [295, 0]
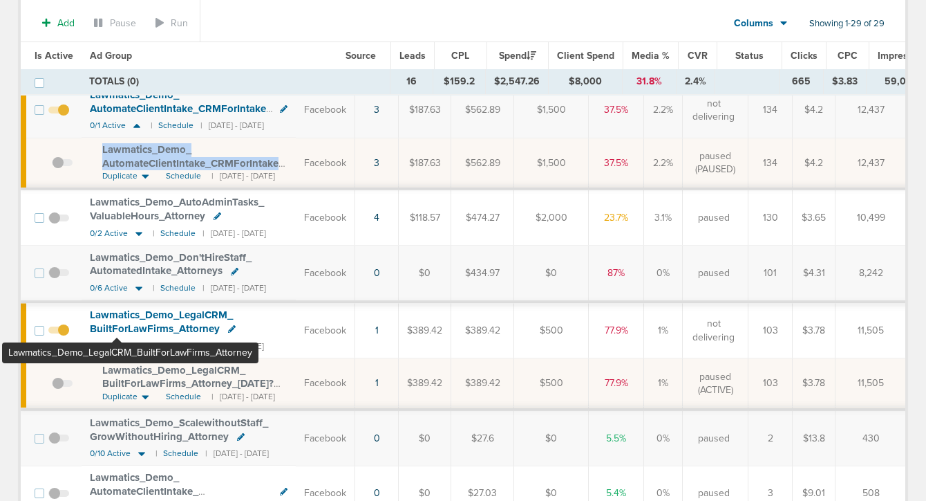
copy span "Lawmatics_ Demo_ AutomateClientIntake_ CRMForIntake_ Attorney_ [DATE]?"
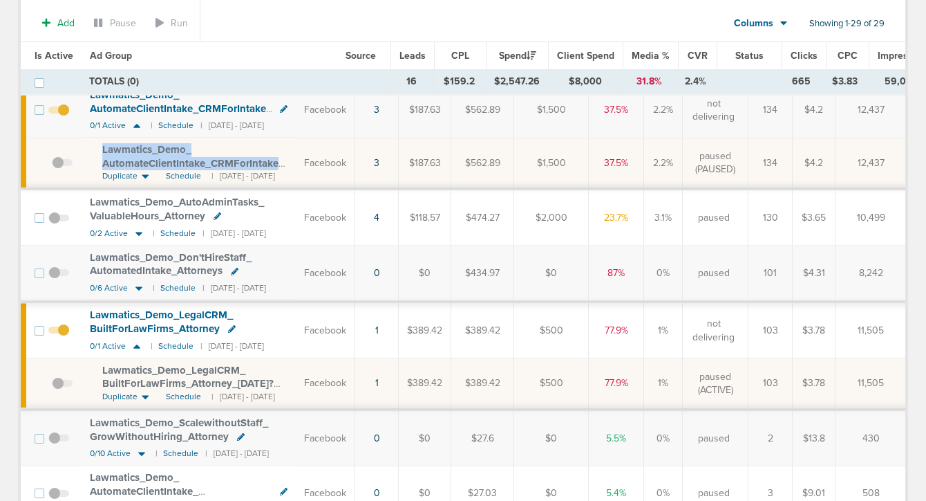
scroll to position [0, 0]
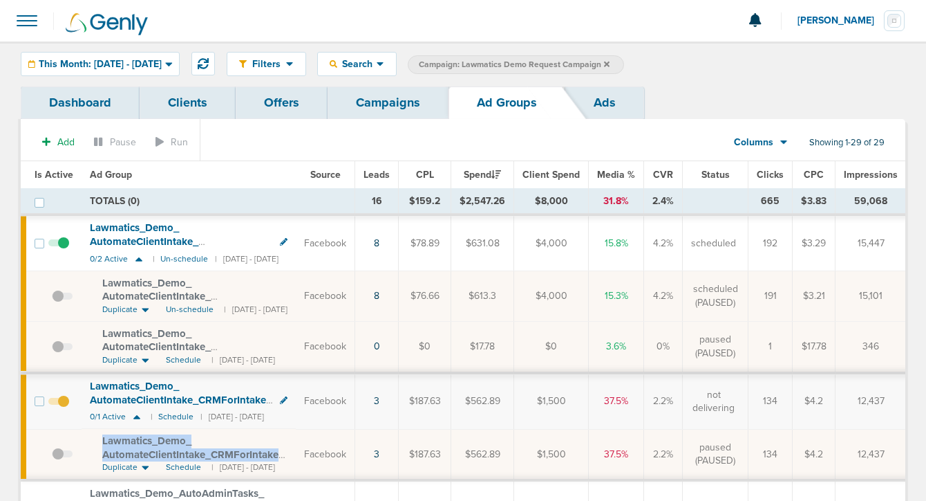
click at [371, 106] on link "Campaigns" at bounding box center [388, 102] width 121 height 32
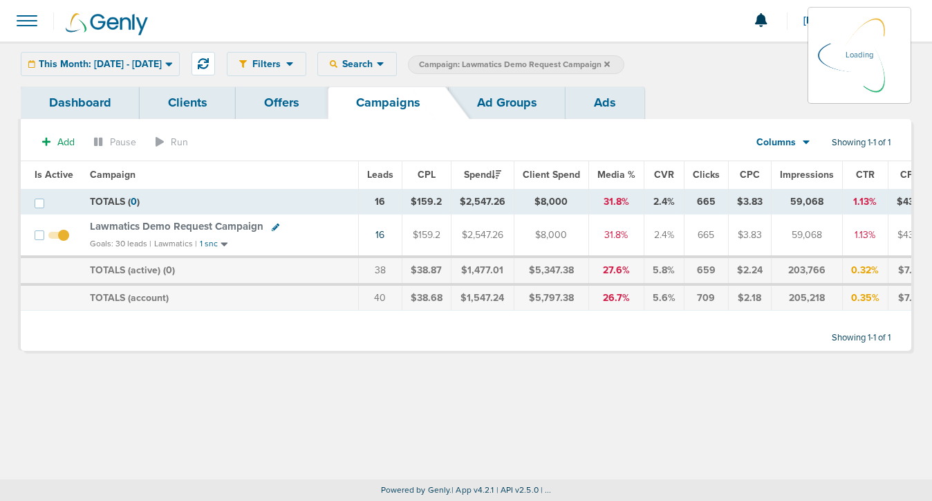
click at [624, 58] on label "Campaign: Lawmatics Demo Request Campaign" at bounding box center [516, 64] width 216 height 19
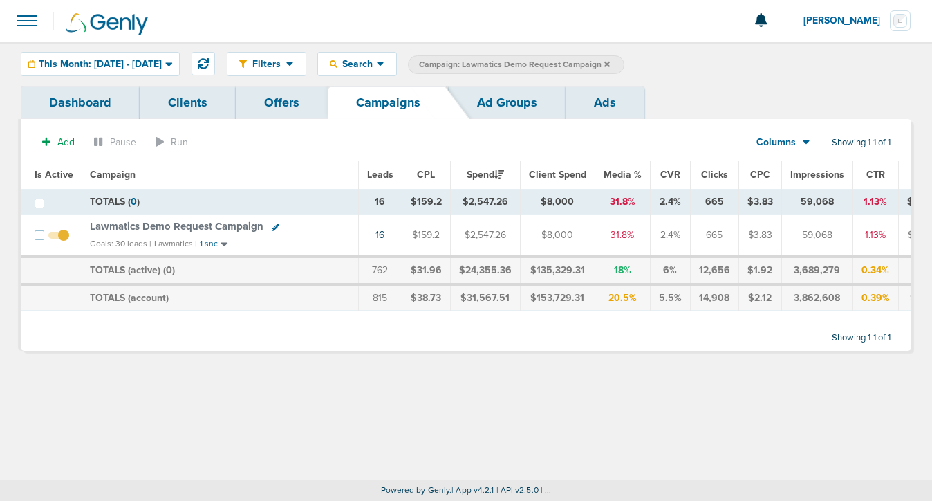
click at [610, 62] on icon at bounding box center [607, 64] width 6 height 6
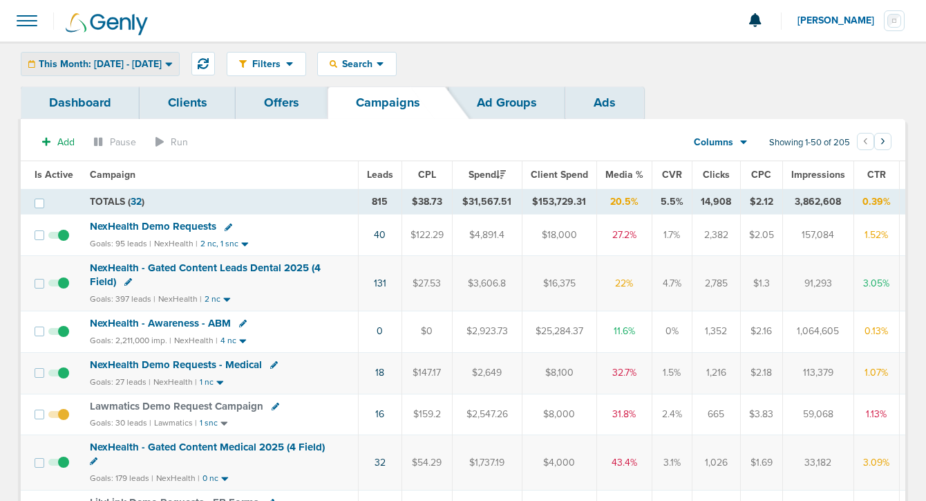
click at [128, 64] on span "This Month: [DATE] - [DATE]" at bounding box center [100, 64] width 123 height 10
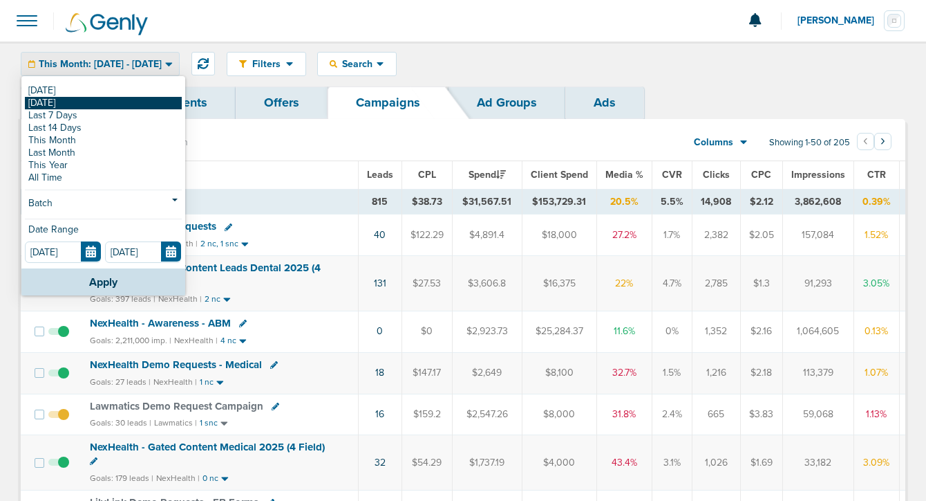
click at [124, 99] on link "[DATE]" at bounding box center [103, 103] width 157 height 12
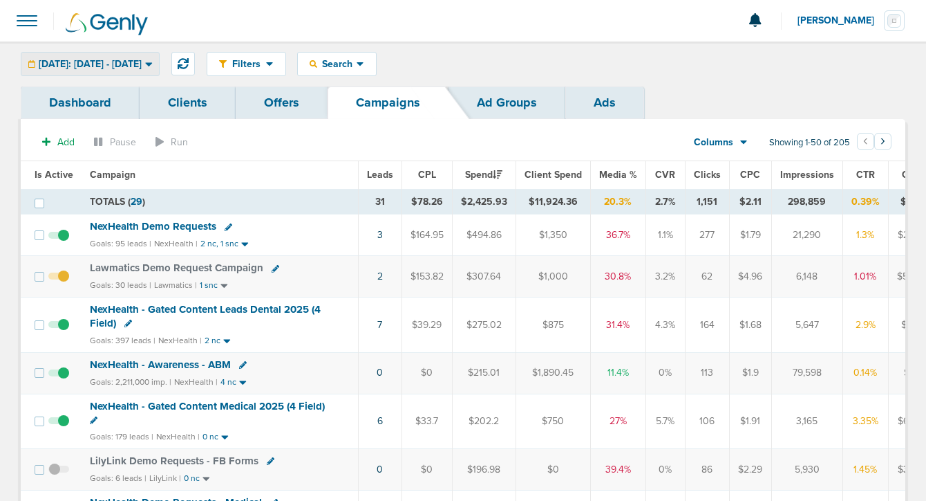
click at [66, 66] on span "[DATE]: [DATE] - [DATE]" at bounding box center [90, 64] width 103 height 10
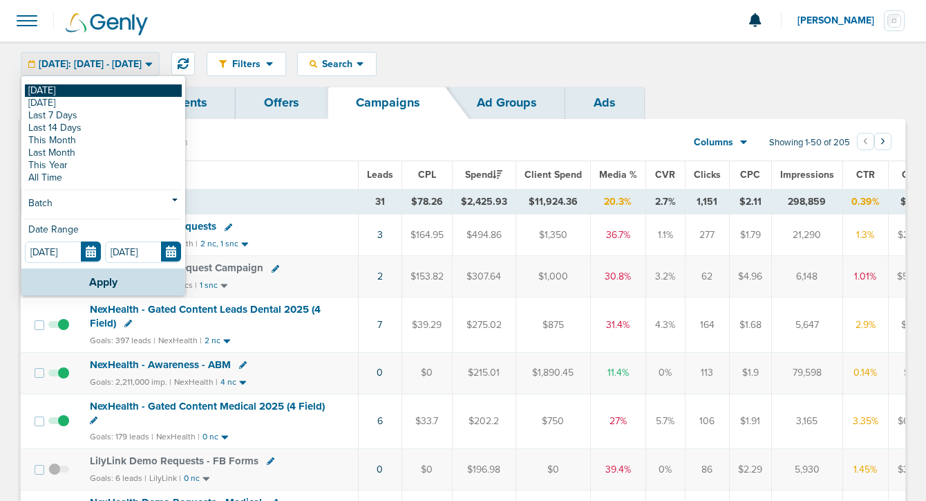
click at [66, 95] on link "[DATE]" at bounding box center [103, 90] width 157 height 12
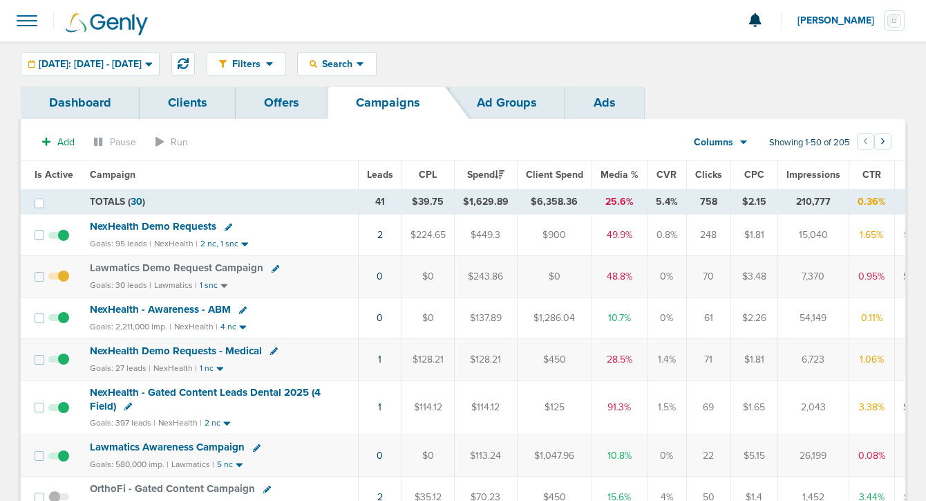
click at [142, 222] on span "NexHealth Demo Requests" at bounding box center [153, 226] width 127 height 12
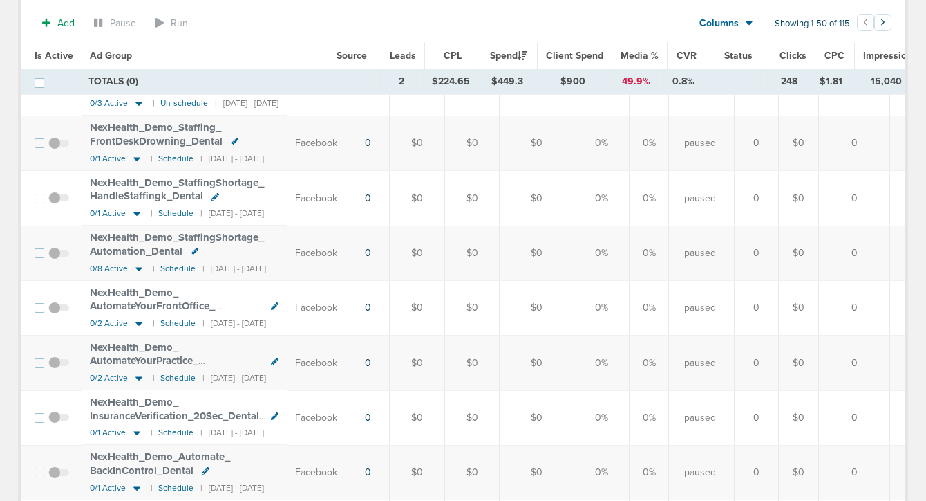
scroll to position [268, 0]
click at [140, 322] on icon at bounding box center [139, 322] width 14 height 12
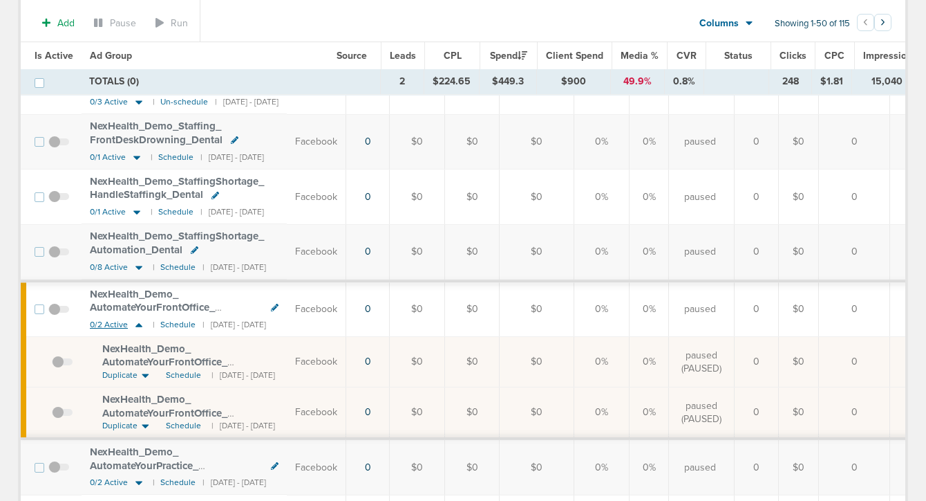
click at [140, 322] on icon at bounding box center [139, 325] width 14 height 12
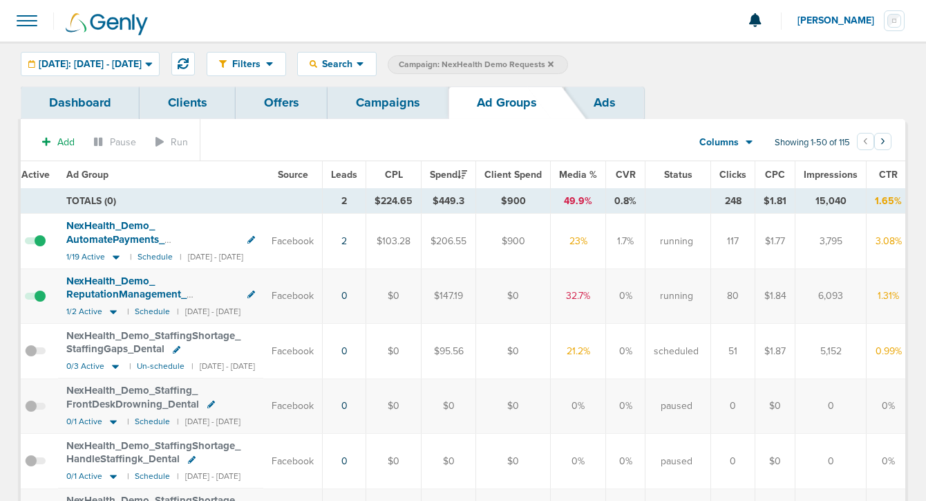
scroll to position [0, 0]
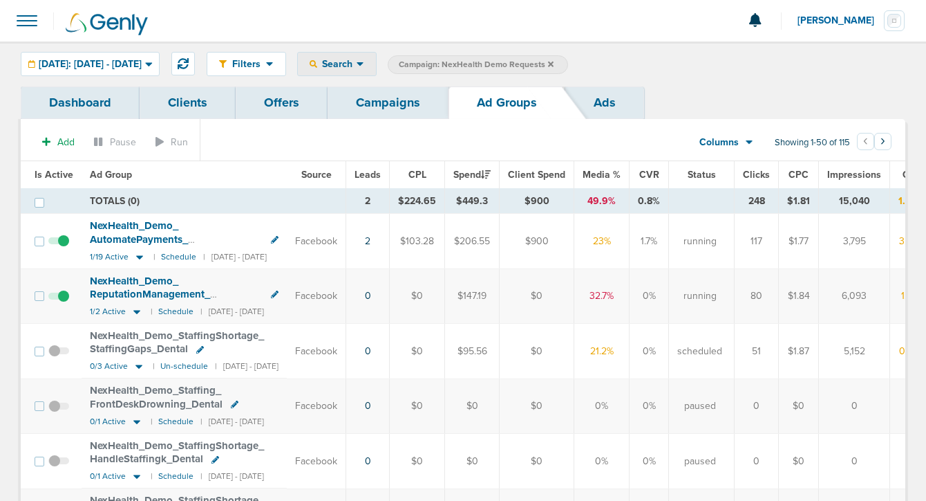
click at [357, 66] on span "Search" at bounding box center [336, 64] width 39 height 12
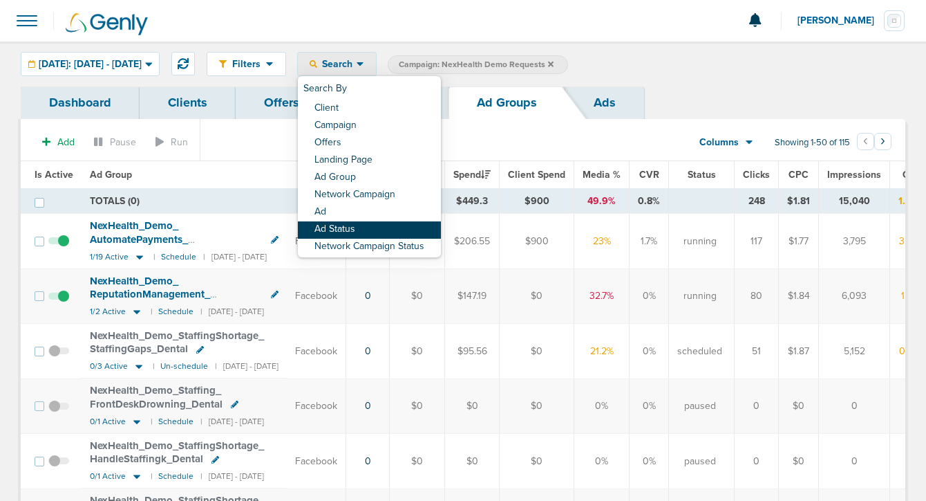
click at [367, 230] on link "Ad Status" at bounding box center [369, 229] width 143 height 17
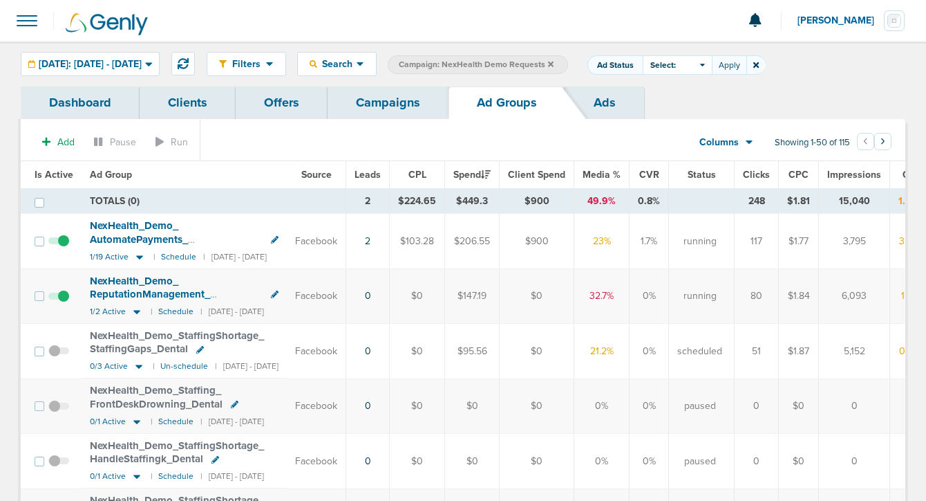
click at [676, 66] on span "Select:" at bounding box center [664, 65] width 26 height 12
click at [676, 69] on span "Select:" at bounding box center [664, 65] width 26 height 12
click at [759, 63] on icon at bounding box center [757, 65] width 6 height 6
click at [138, 367] on icon at bounding box center [139, 367] width 7 height 4
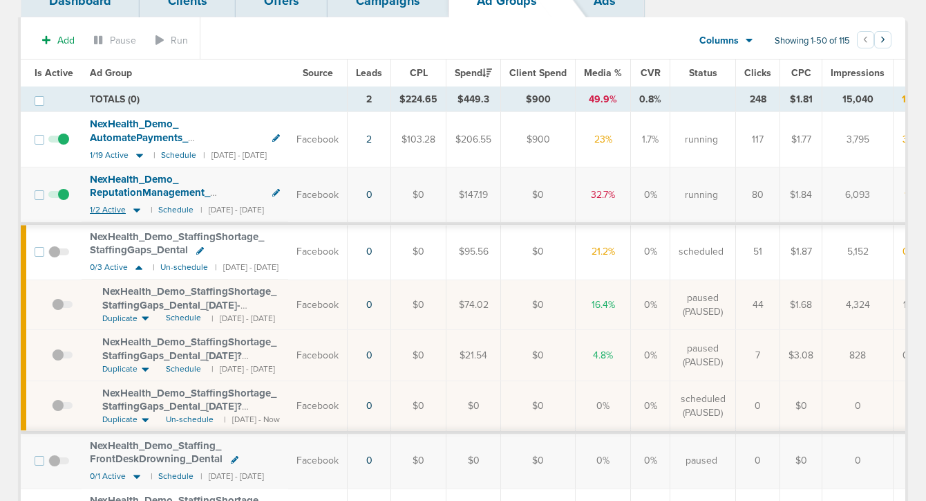
click at [141, 212] on icon at bounding box center [137, 210] width 14 height 12
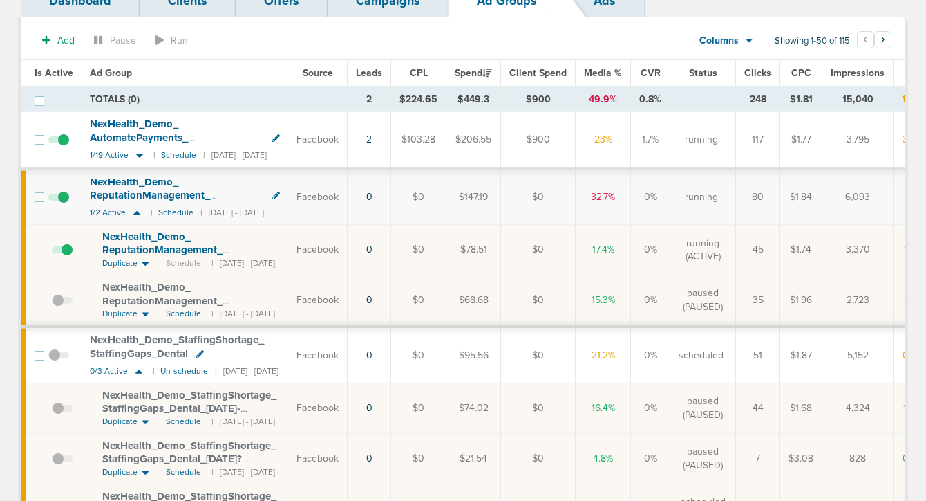
click at [64, 257] on span at bounding box center [62, 257] width 21 height 0
click at [52, 252] on input "checkbox" at bounding box center [52, 252] width 0 height 0
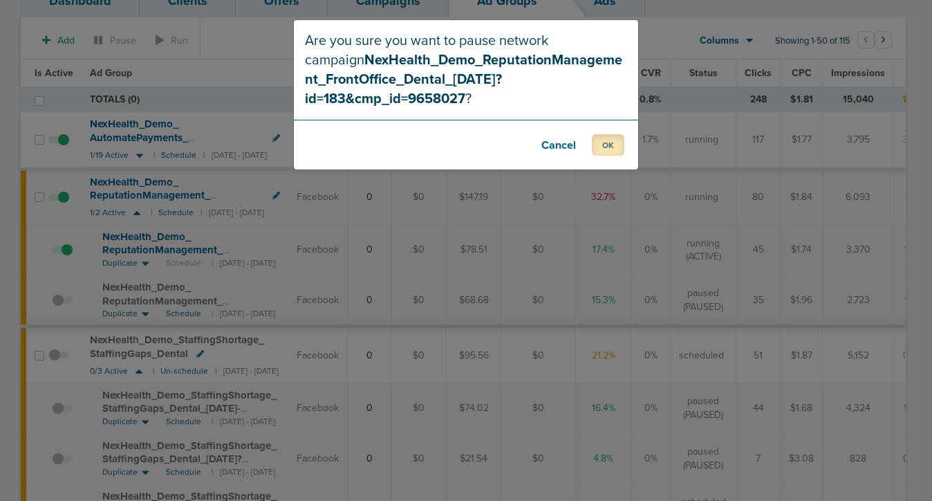
click at [603, 134] on button "OK" at bounding box center [608, 144] width 32 height 21
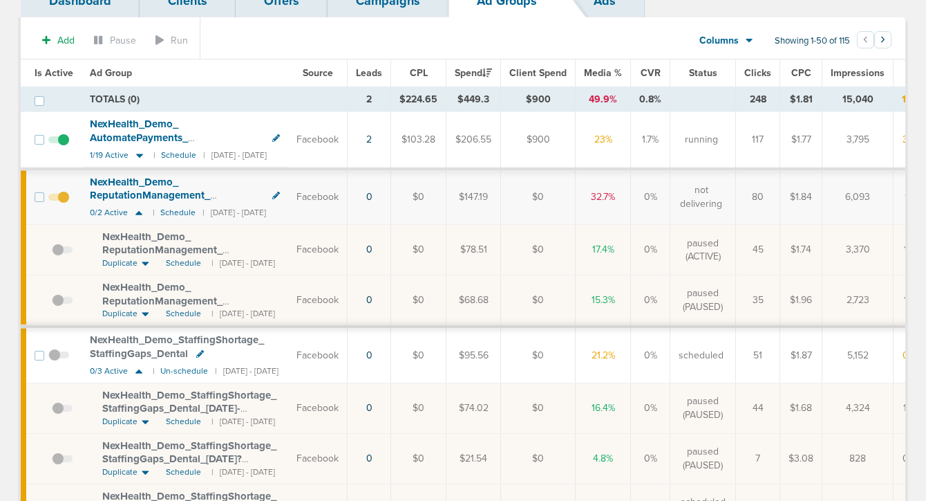
click at [211, 148] on icon at bounding box center [213, 152] width 8 height 8
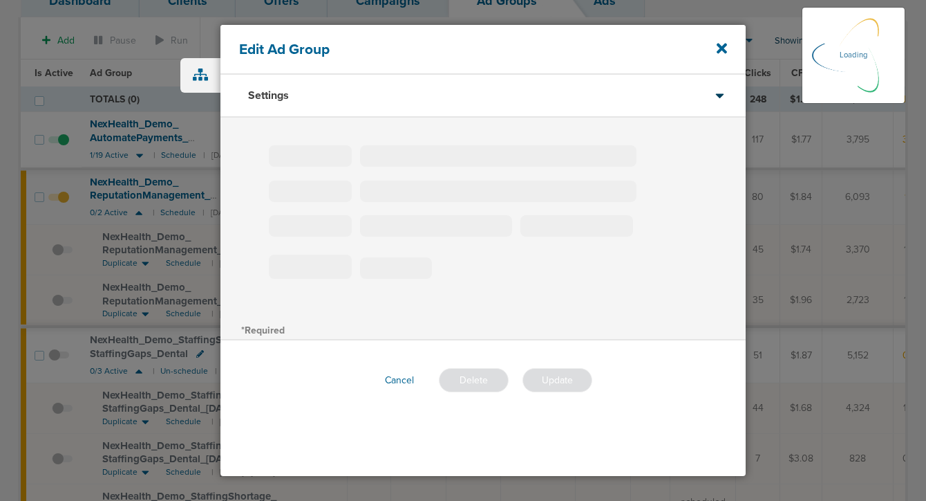
type input "NexHealth_Demo_AutomatePayments_CashFlowVideo_Dental"
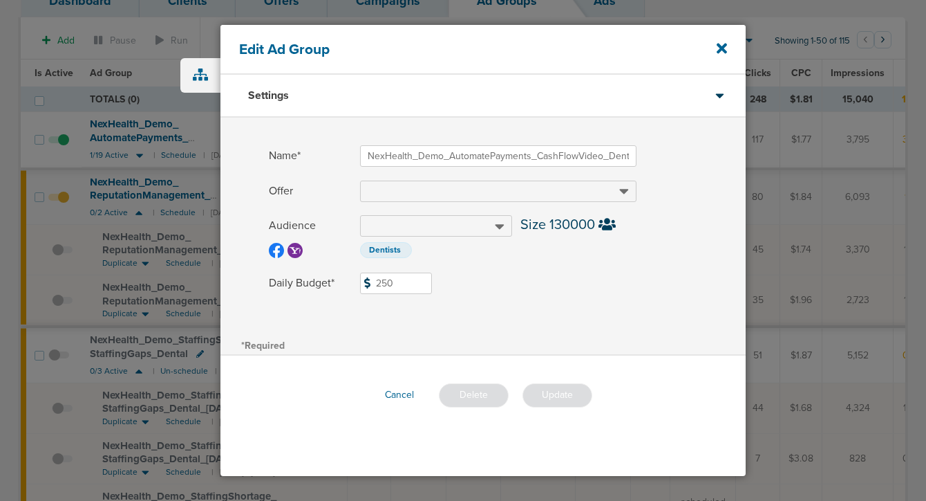
click at [381, 282] on input "250" at bounding box center [396, 282] width 72 height 21
type input "350"
click at [557, 391] on button "Update" at bounding box center [558, 395] width 70 height 24
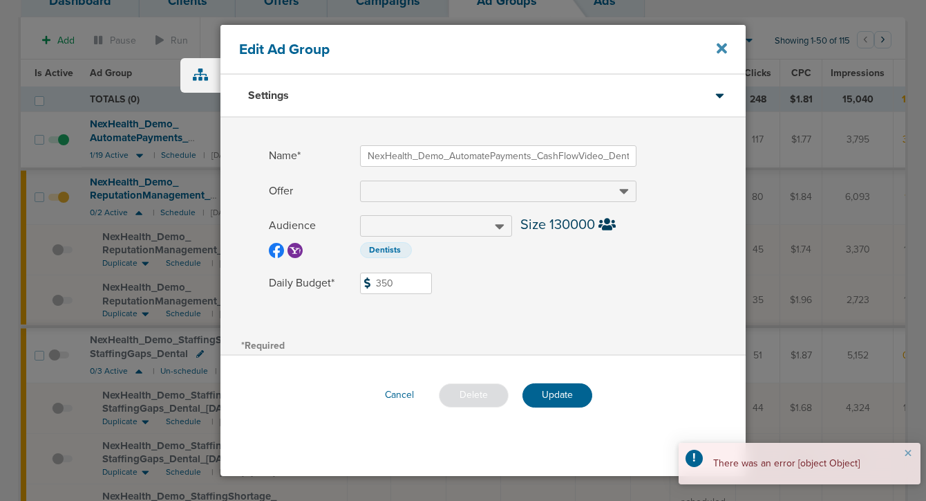
click at [719, 47] on icon at bounding box center [722, 48] width 10 height 10
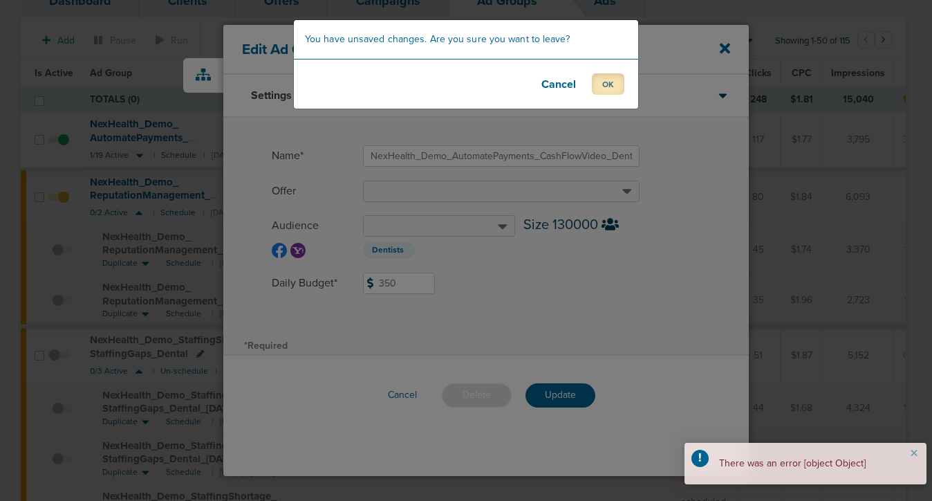
click at [604, 84] on button "OK" at bounding box center [608, 83] width 32 height 21
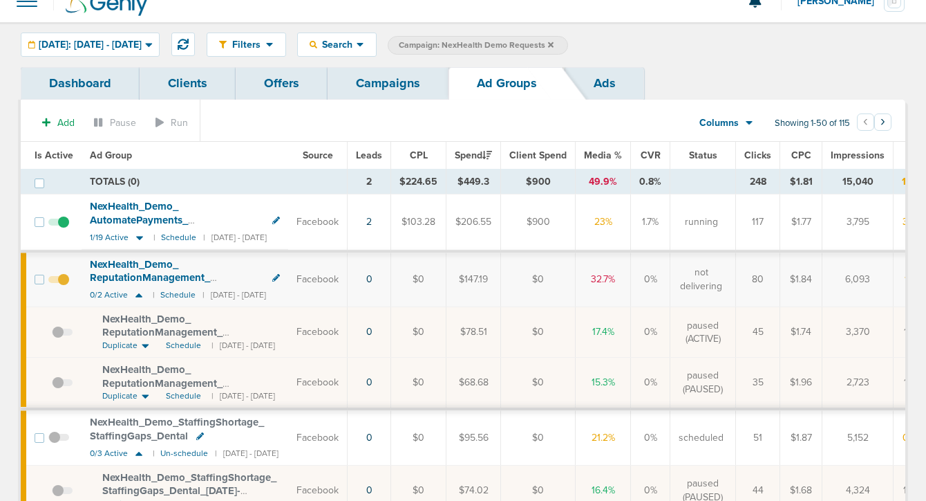
scroll to position [12, 0]
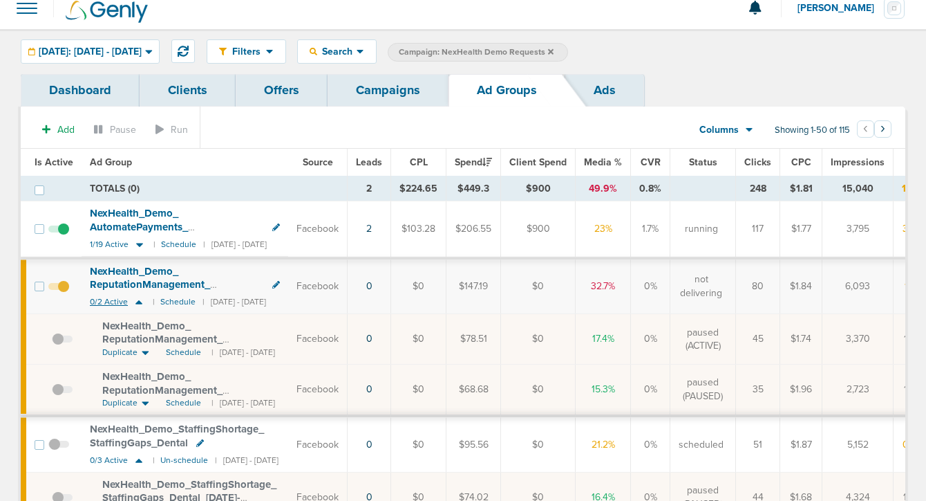
click at [142, 301] on icon at bounding box center [139, 302] width 14 height 12
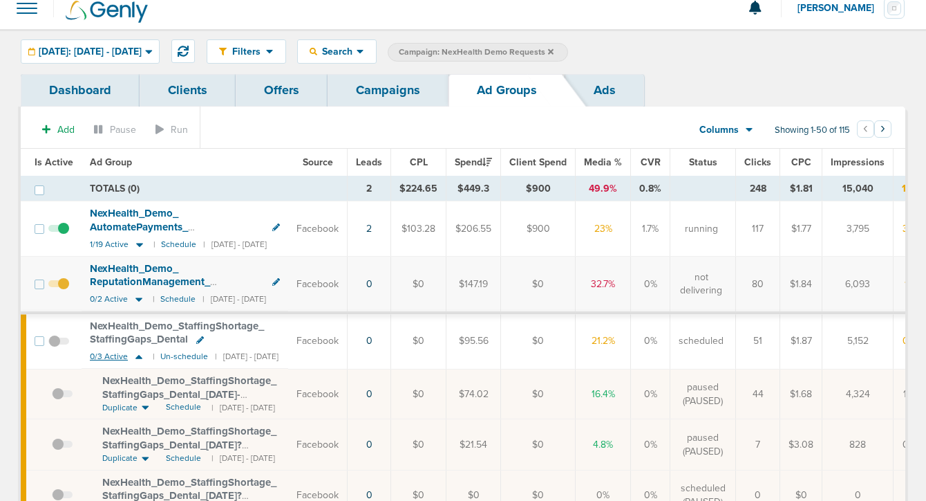
click at [140, 355] on icon at bounding box center [139, 357] width 14 height 12
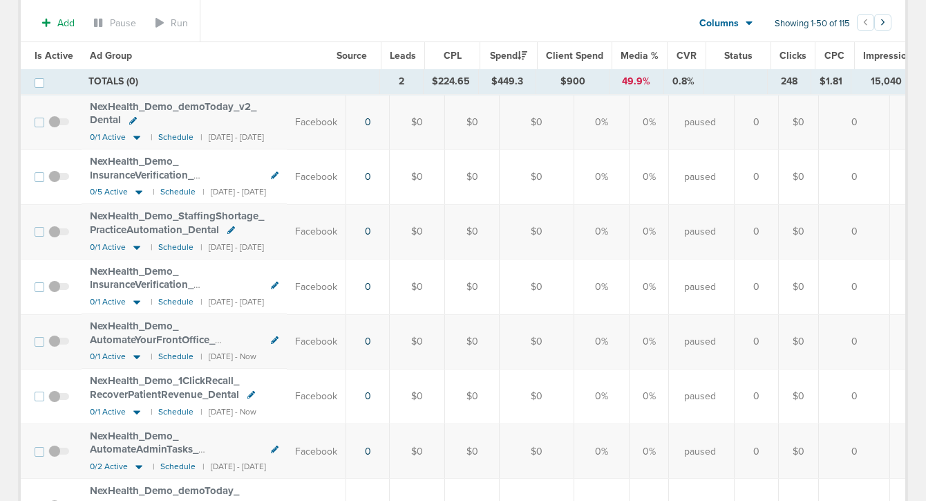
scroll to position [2512, 0]
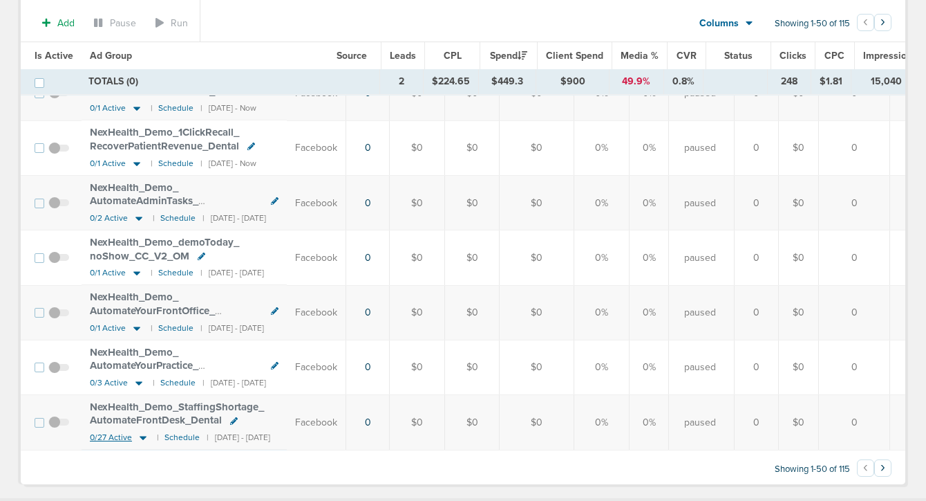
click at [140, 436] on icon at bounding box center [143, 438] width 7 height 4
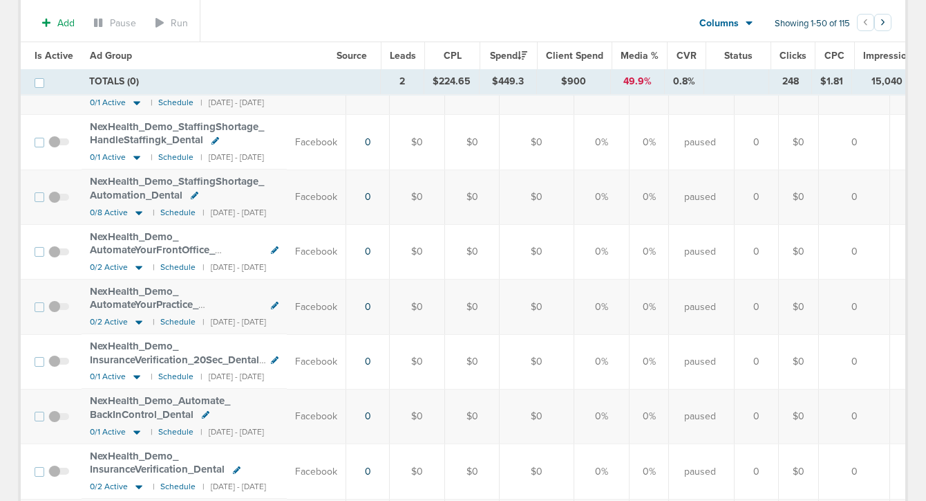
scroll to position [0, 0]
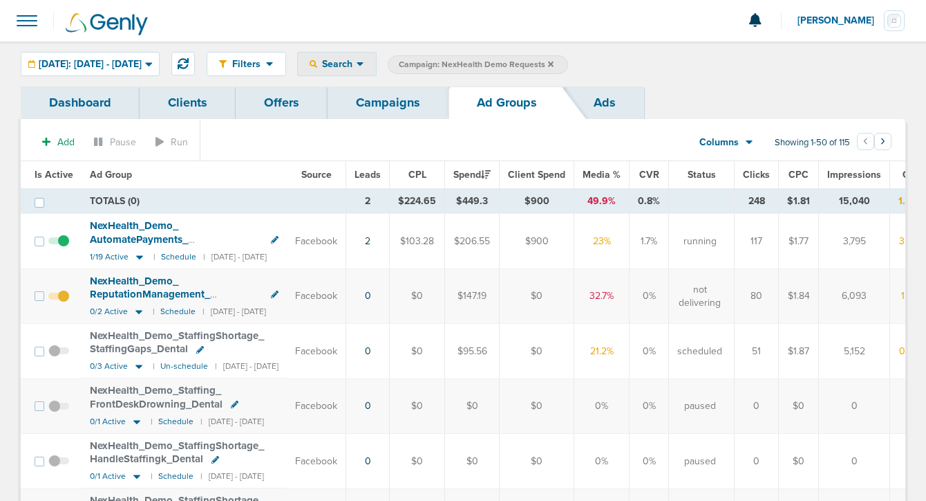
click at [357, 64] on span "Search" at bounding box center [336, 64] width 39 height 12
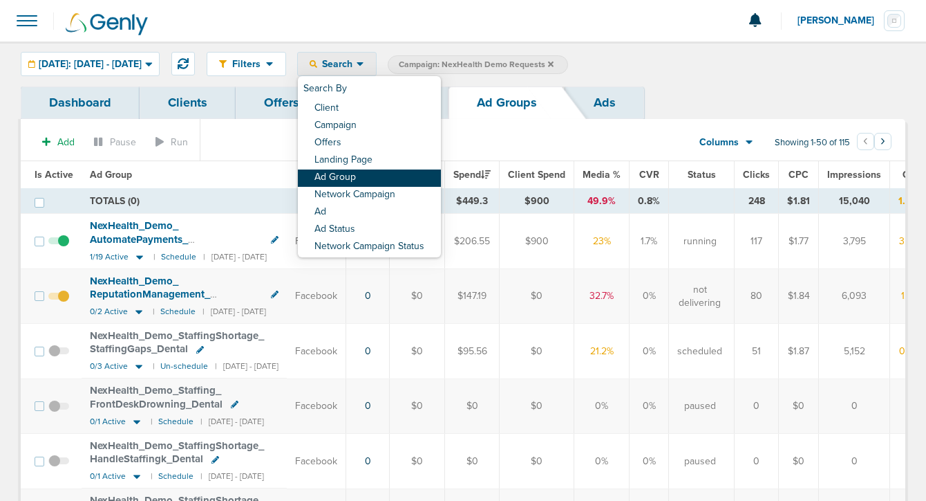
click at [365, 180] on link "Ad Group" at bounding box center [369, 177] width 143 height 17
select select "adGroupName"
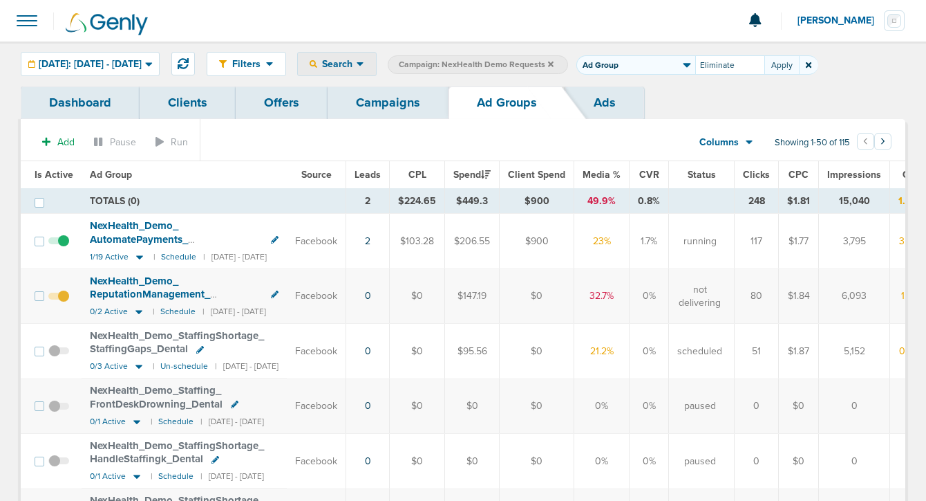
type input "Eliminate"
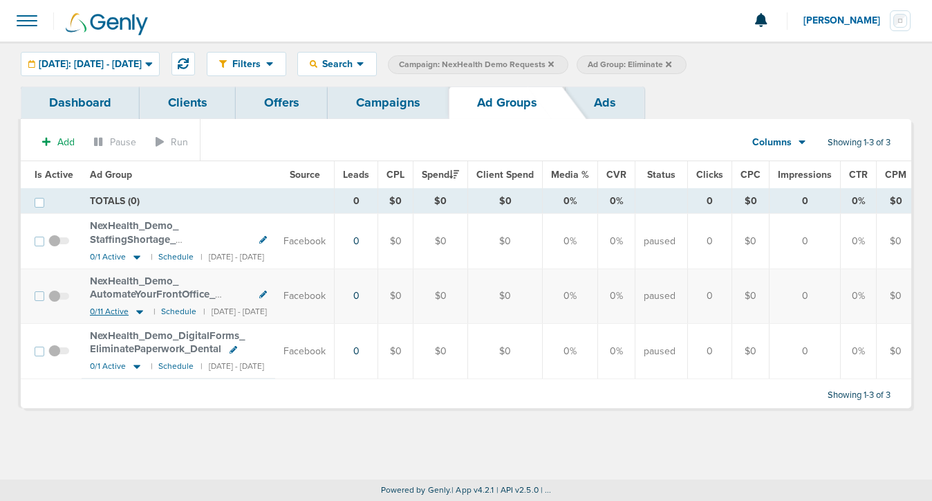
click at [141, 313] on icon at bounding box center [140, 312] width 14 height 12
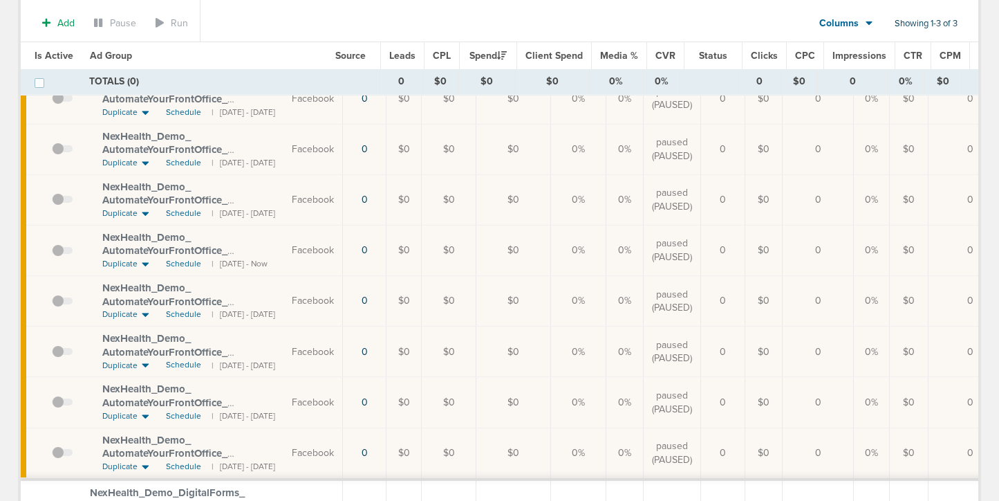
scroll to position [400, 0]
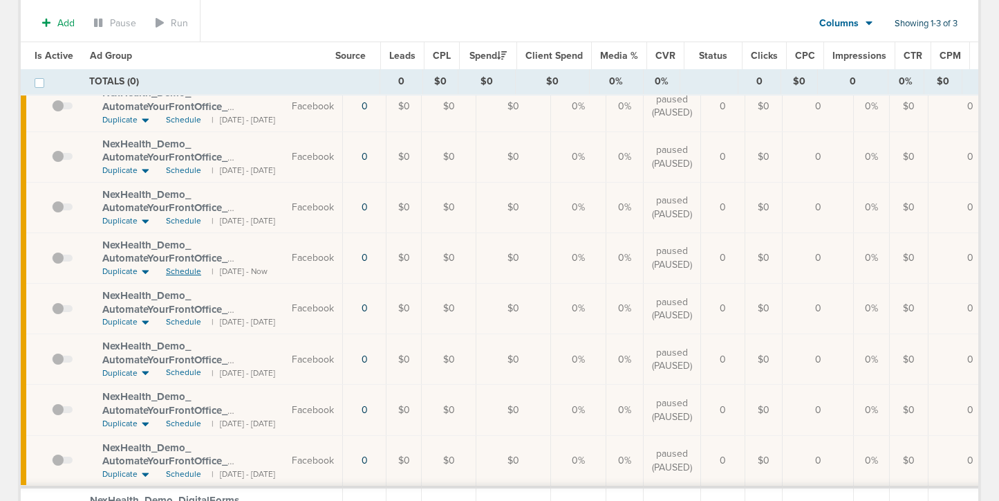
click at [179, 270] on span "Schedule" at bounding box center [183, 272] width 35 height 12
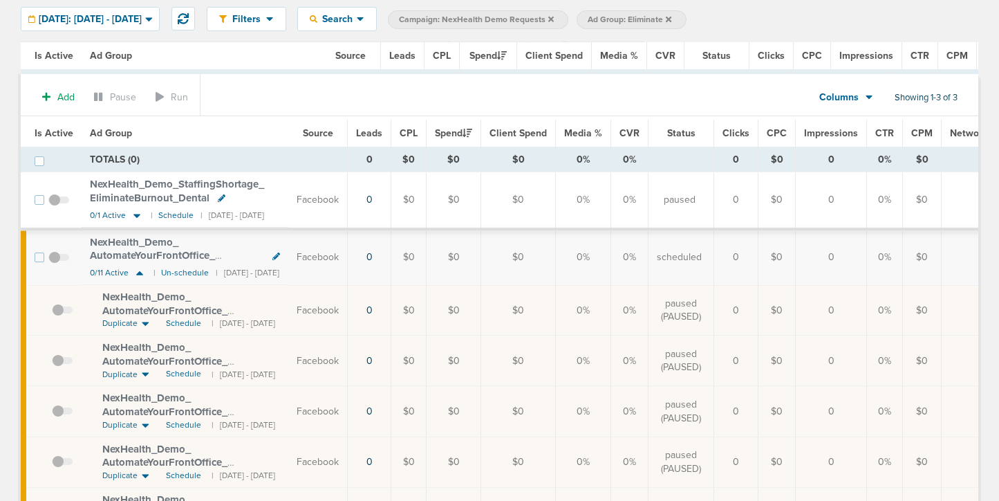
scroll to position [0, 0]
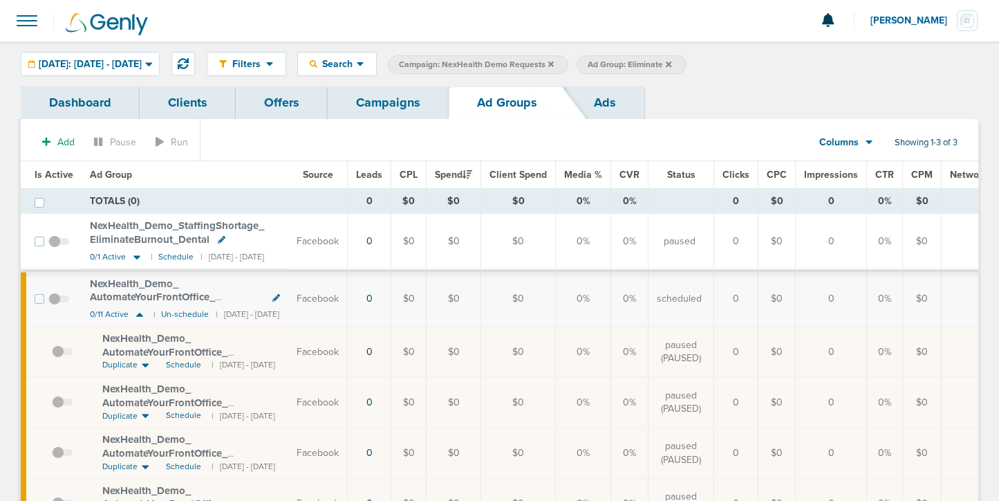
click at [381, 118] on link "Campaigns" at bounding box center [388, 102] width 121 height 32
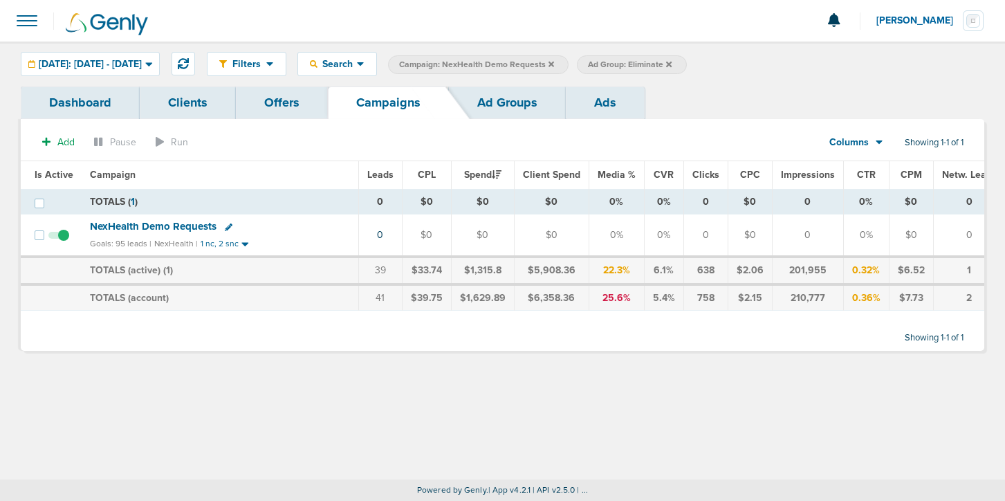
click at [554, 66] on icon at bounding box center [551, 64] width 6 height 6
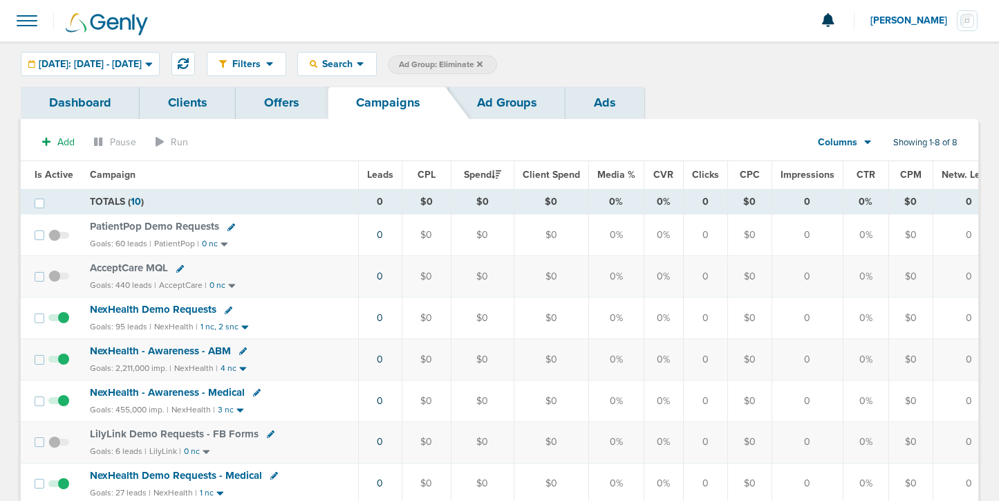
click at [483, 65] on icon at bounding box center [480, 64] width 6 height 6
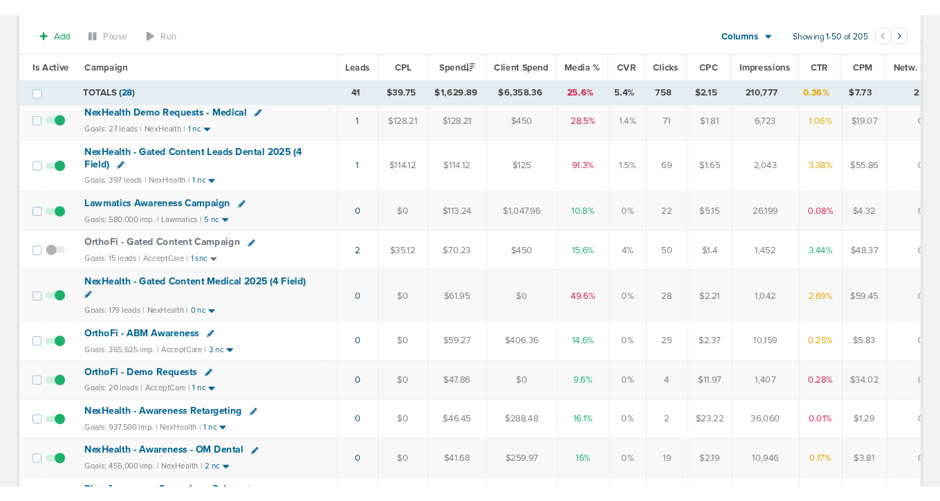
scroll to position [254, 0]
